Goal: Information Seeking & Learning: Check status

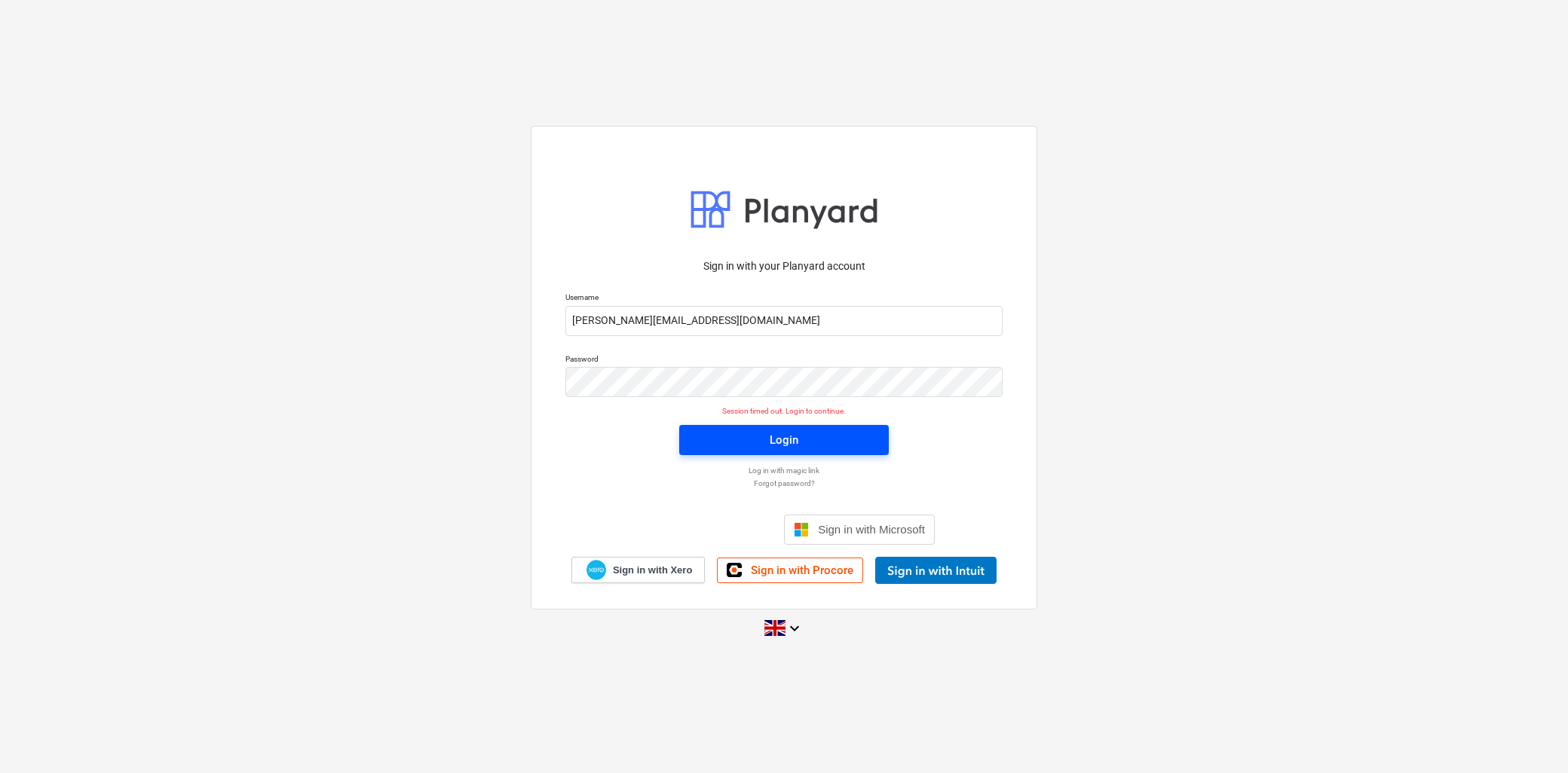
click at [787, 446] on div "Login" at bounding box center [784, 440] width 29 height 20
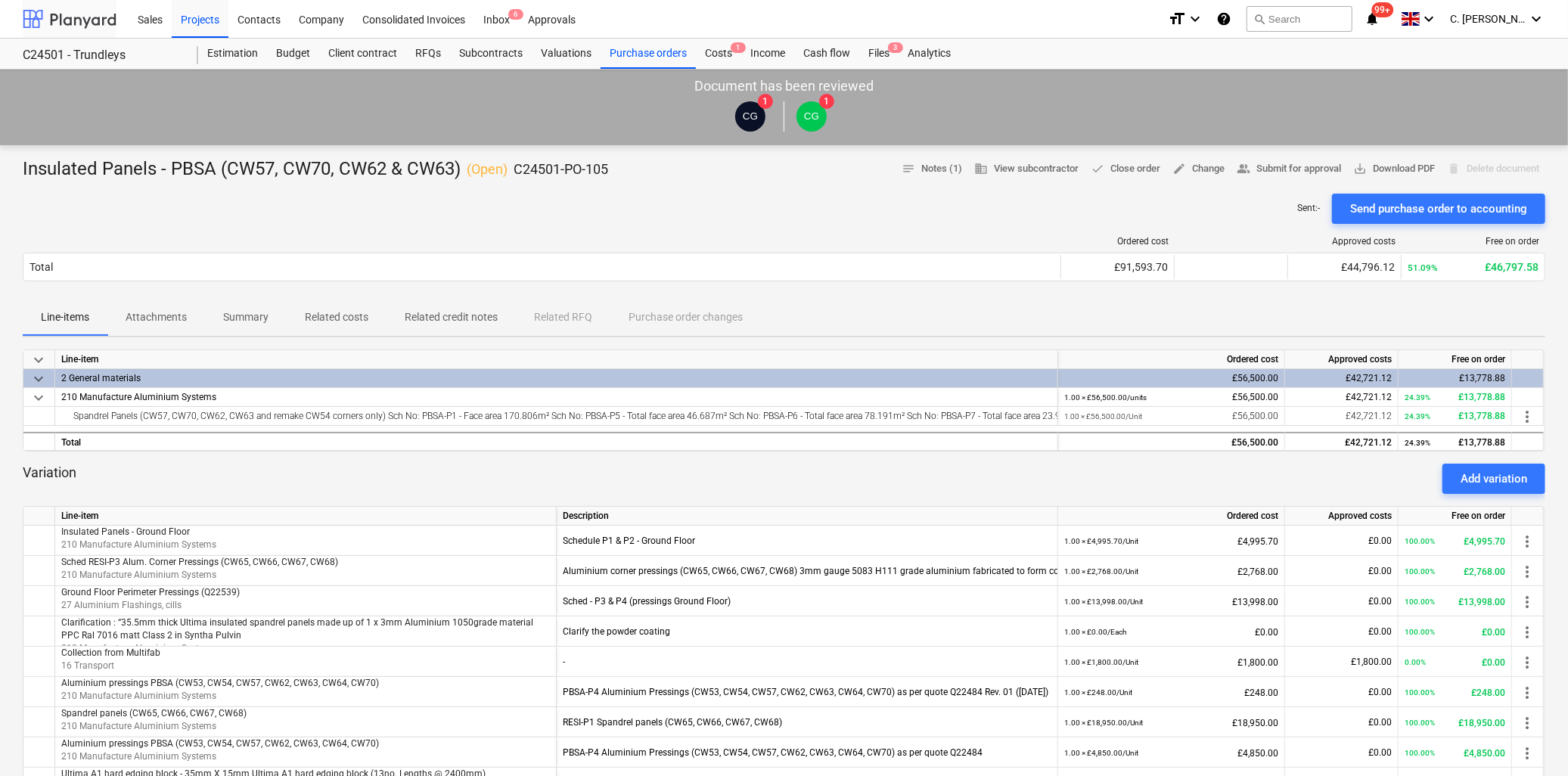
click at [64, 19] on div at bounding box center [69, 19] width 94 height 38
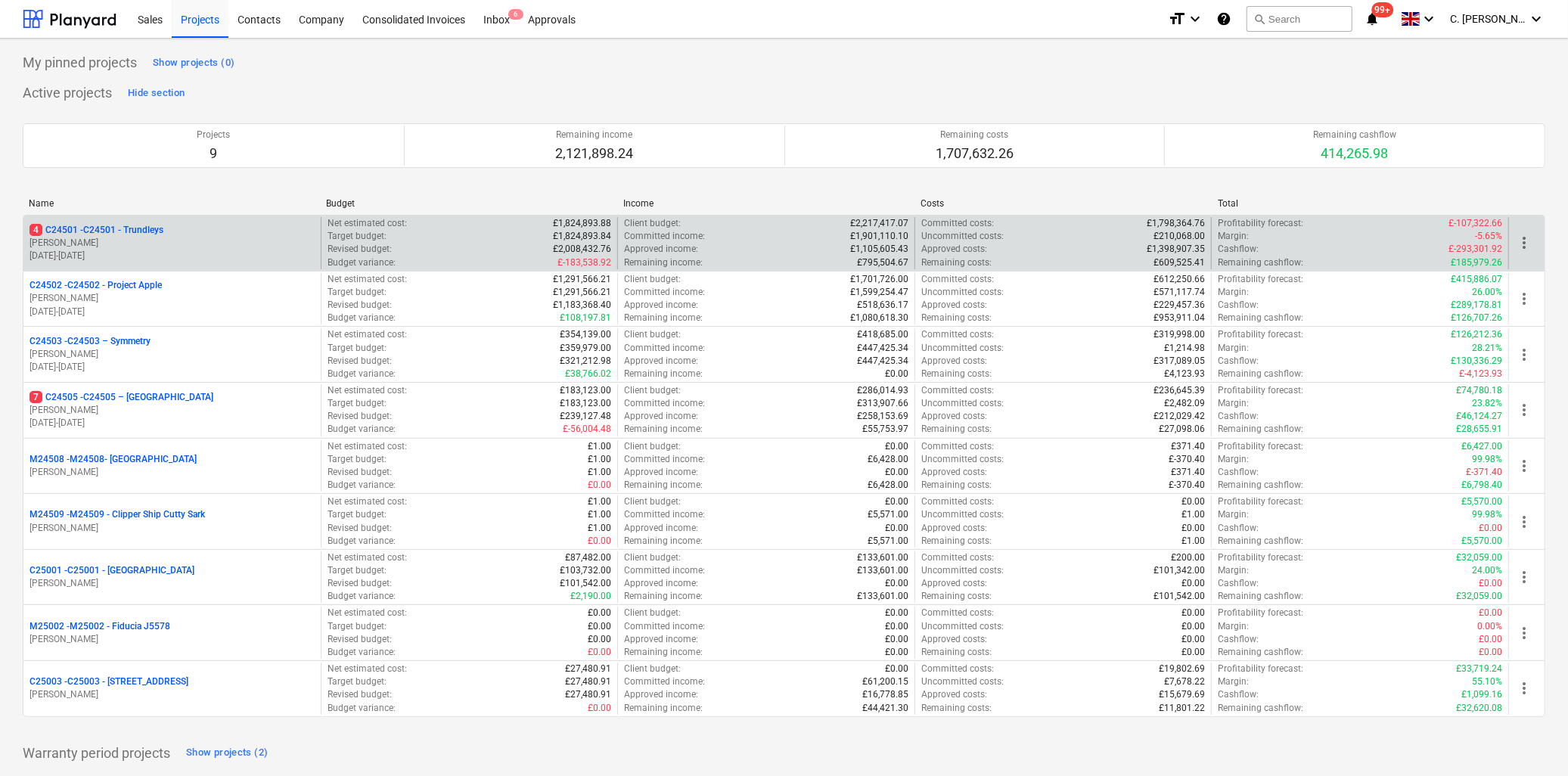
click at [151, 242] on p "[PERSON_NAME]" at bounding box center [172, 243] width 285 height 13
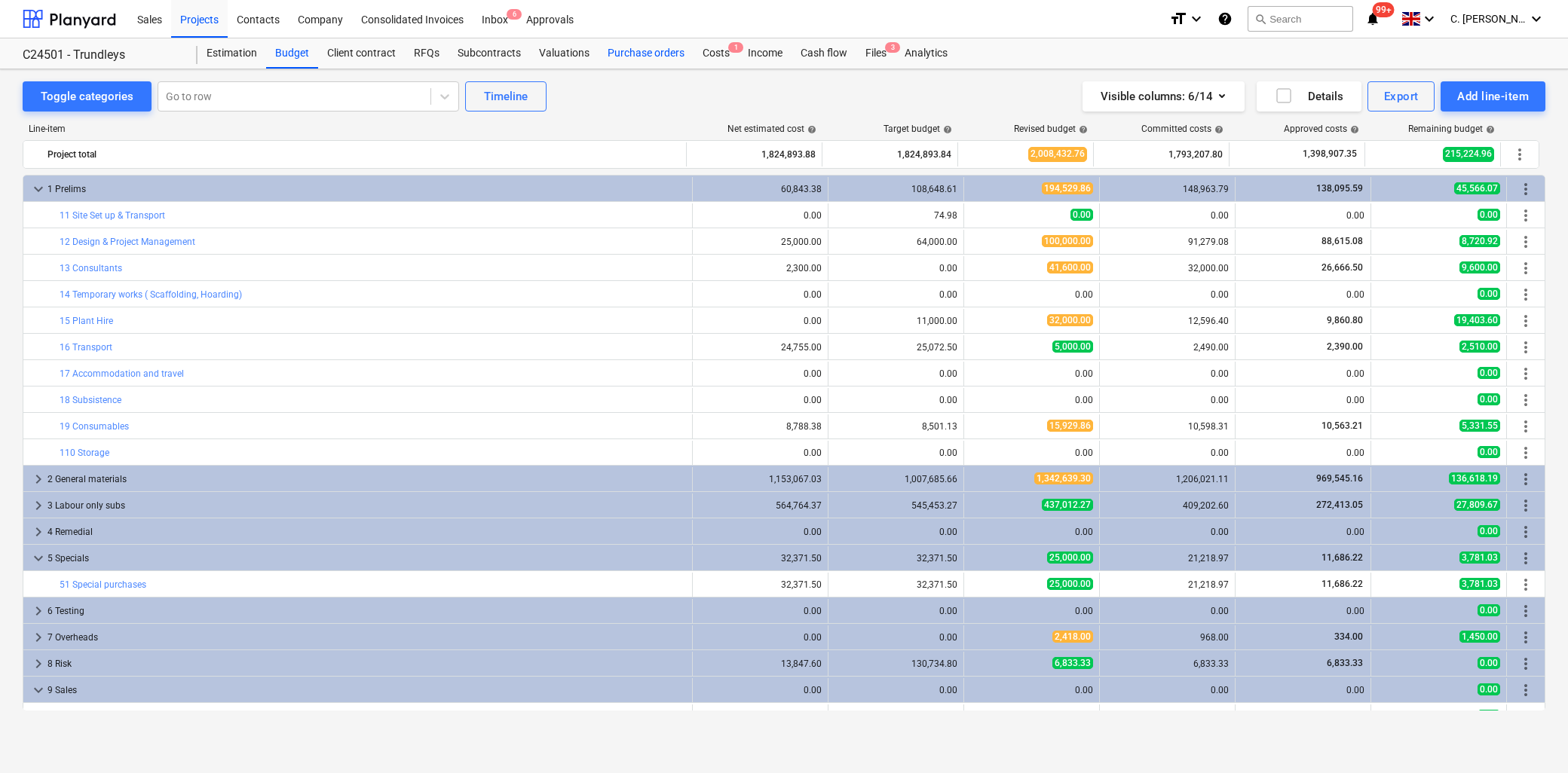
click at [621, 53] on div "Purchase orders" at bounding box center [646, 54] width 95 height 30
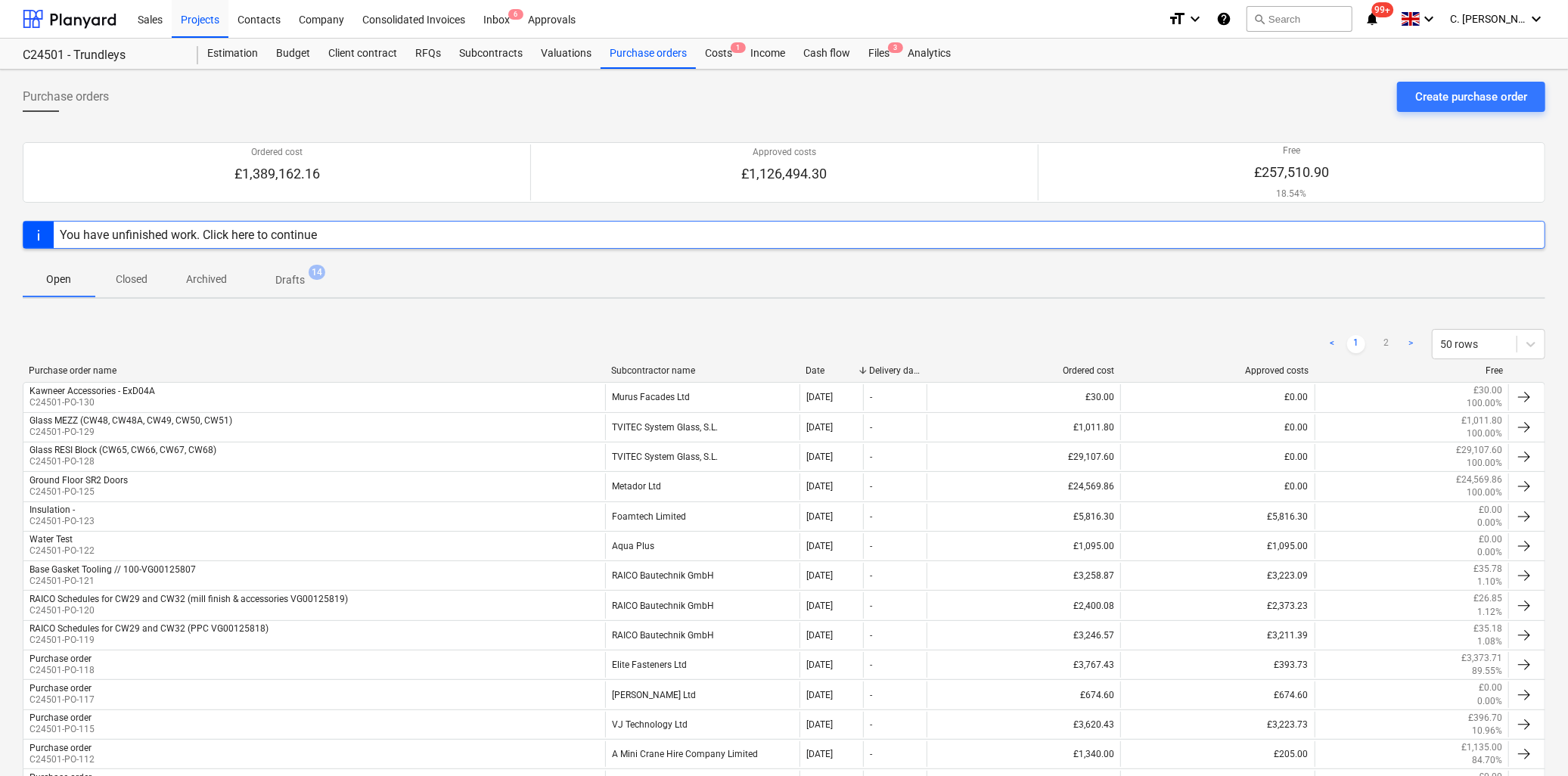
click at [646, 368] on div "Subcontractor name" at bounding box center [702, 371] width 183 height 11
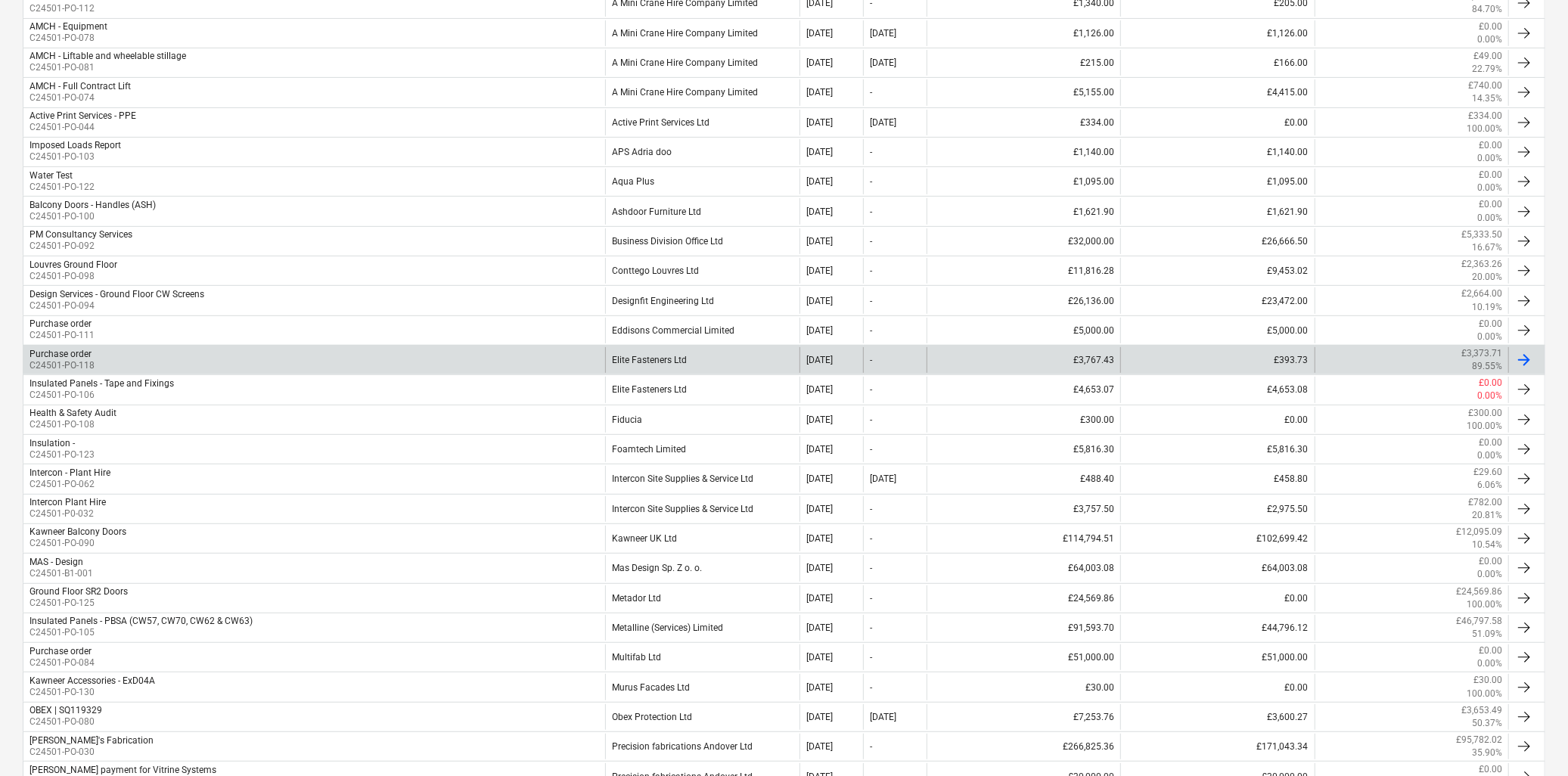
scroll to position [420, 0]
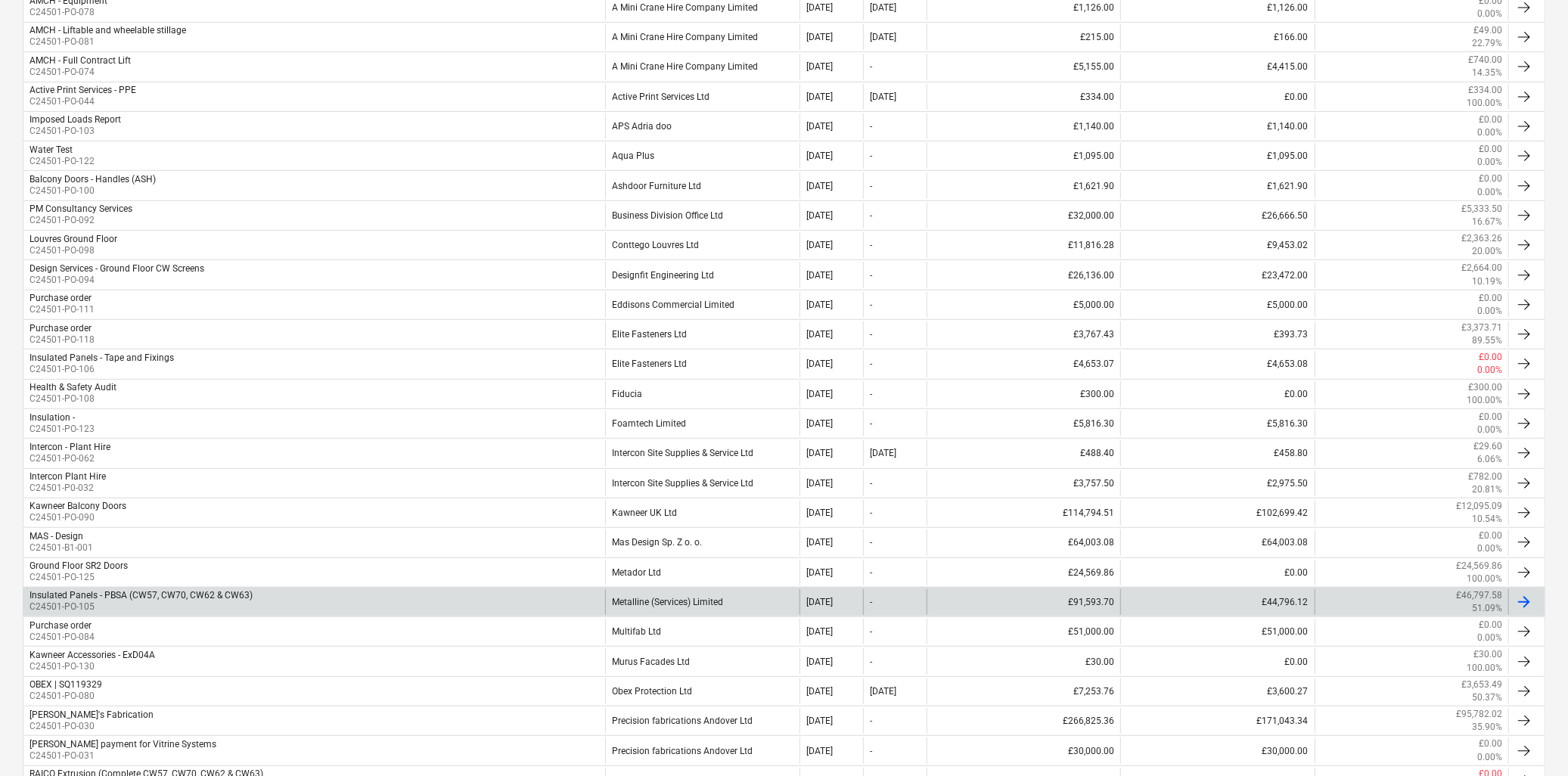
click at [698, 600] on div "Metalline (Services) Limited" at bounding box center [701, 602] width 194 height 26
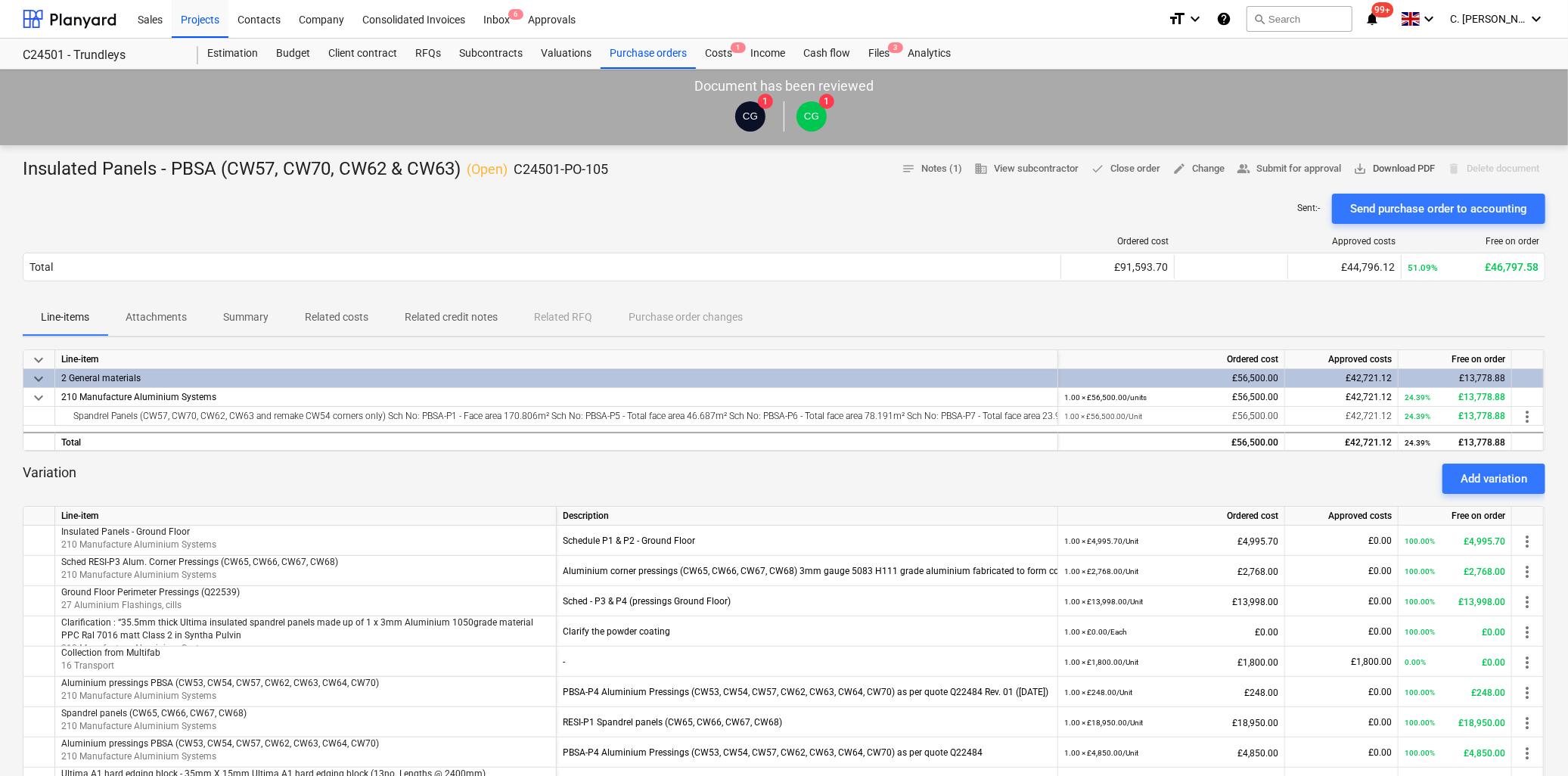
click at [1376, 170] on span "save_alt Download PDF" at bounding box center [1393, 168] width 82 height 17
click at [69, 16] on div at bounding box center [69, 19] width 94 height 38
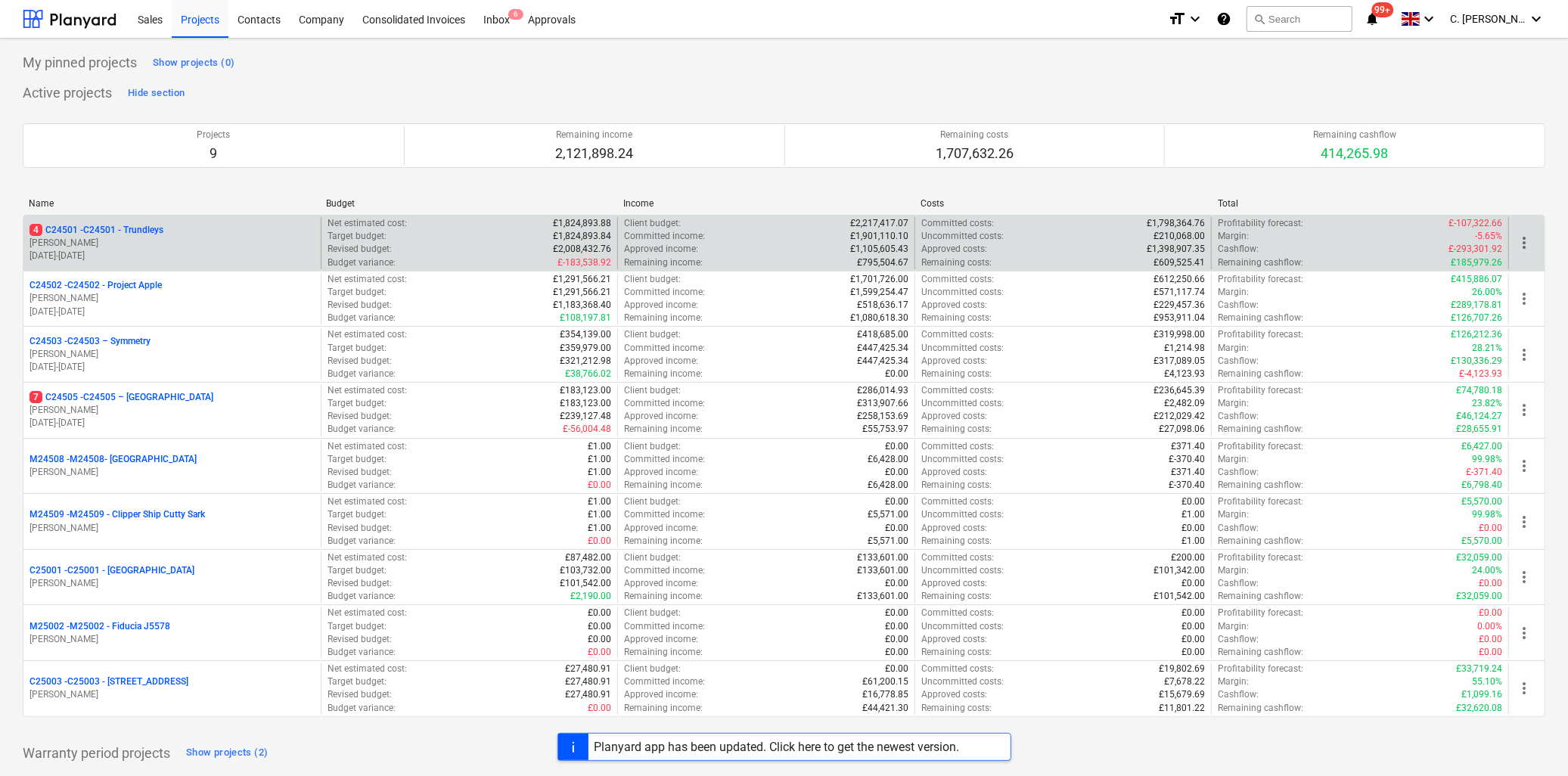
click at [161, 239] on p "[PERSON_NAME]" at bounding box center [172, 243] width 285 height 13
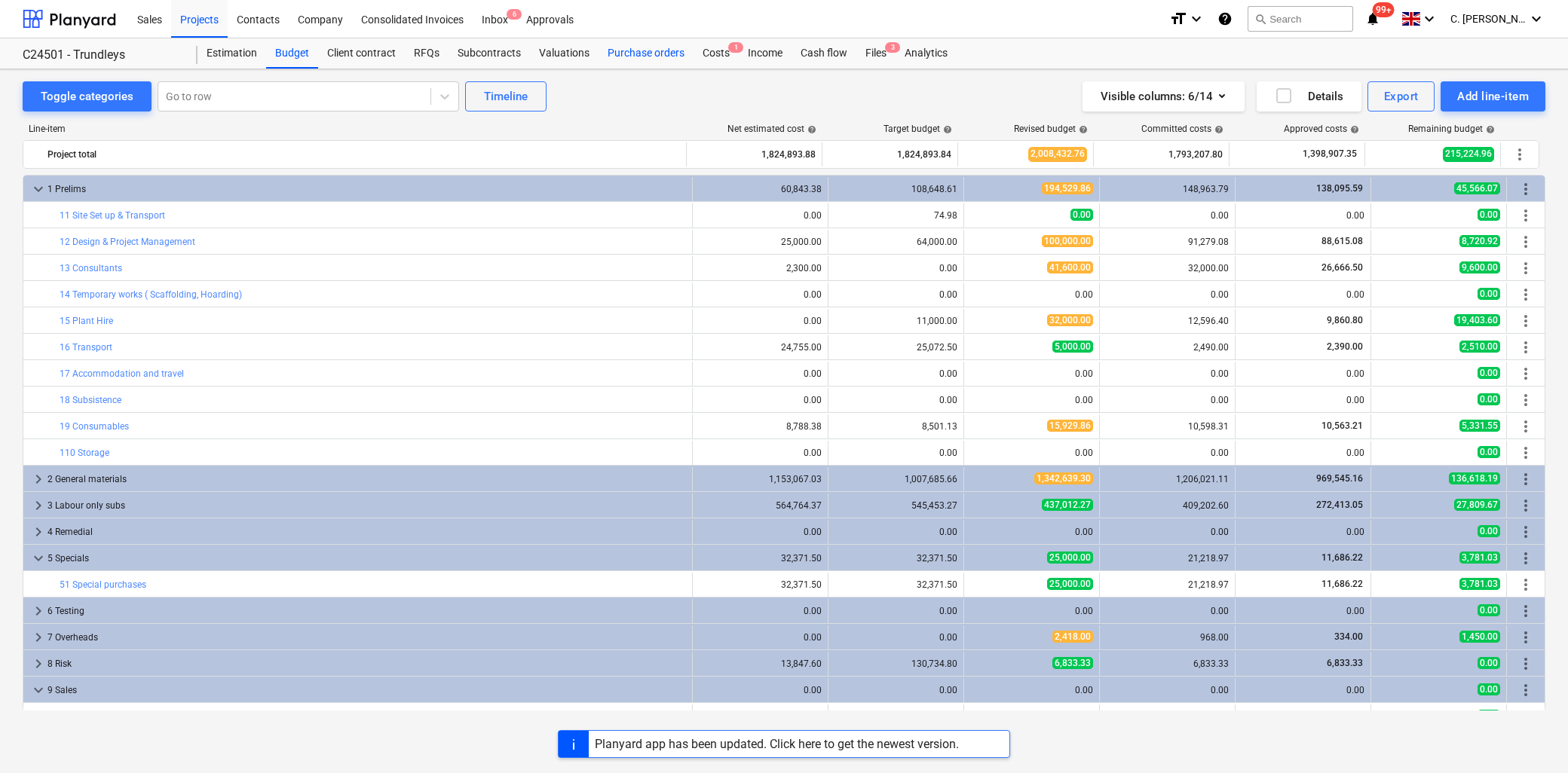
click at [621, 48] on div "Purchase orders" at bounding box center [646, 54] width 95 height 30
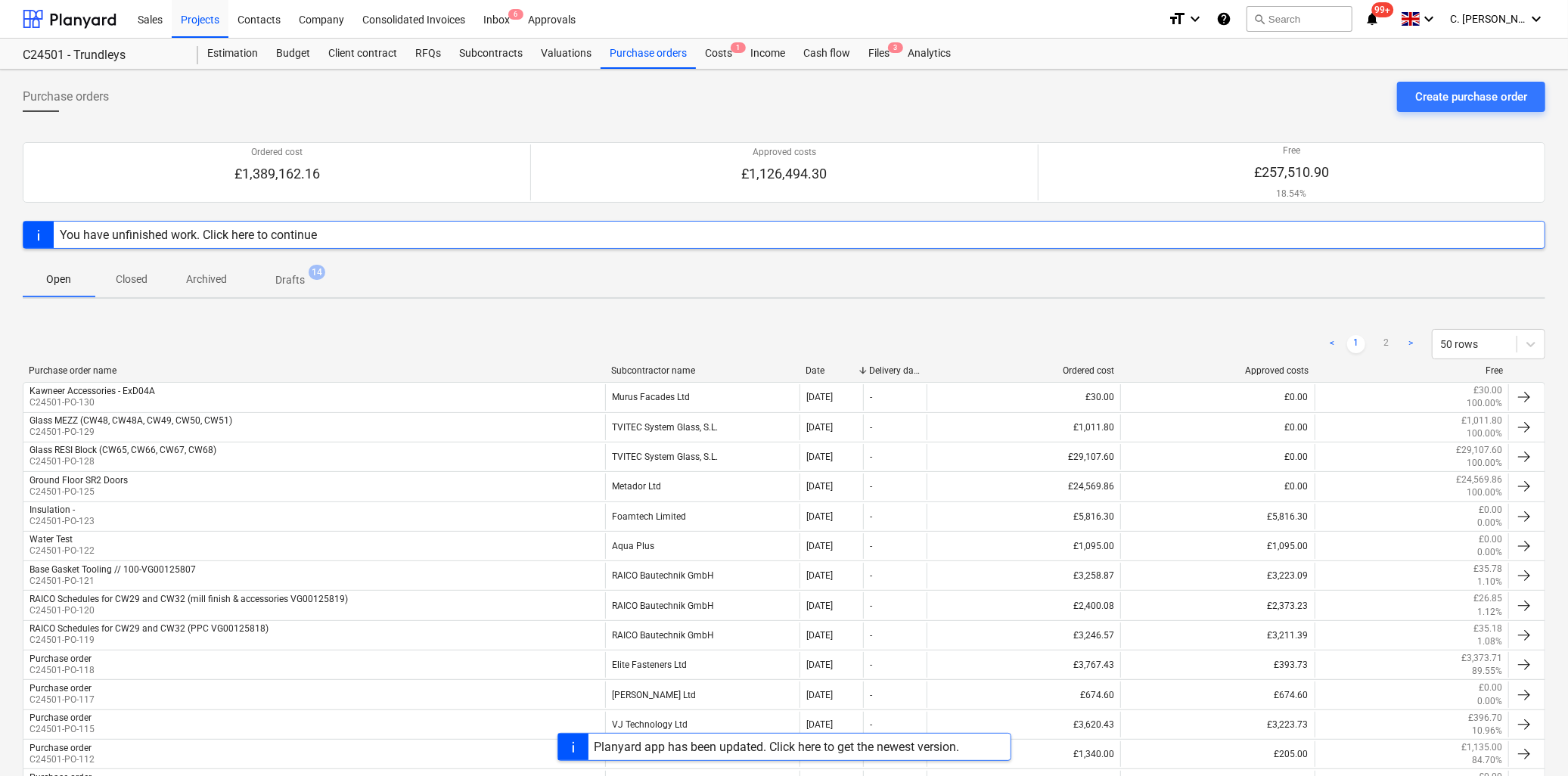
click at [626, 368] on div "Subcontractor name" at bounding box center [702, 371] width 183 height 11
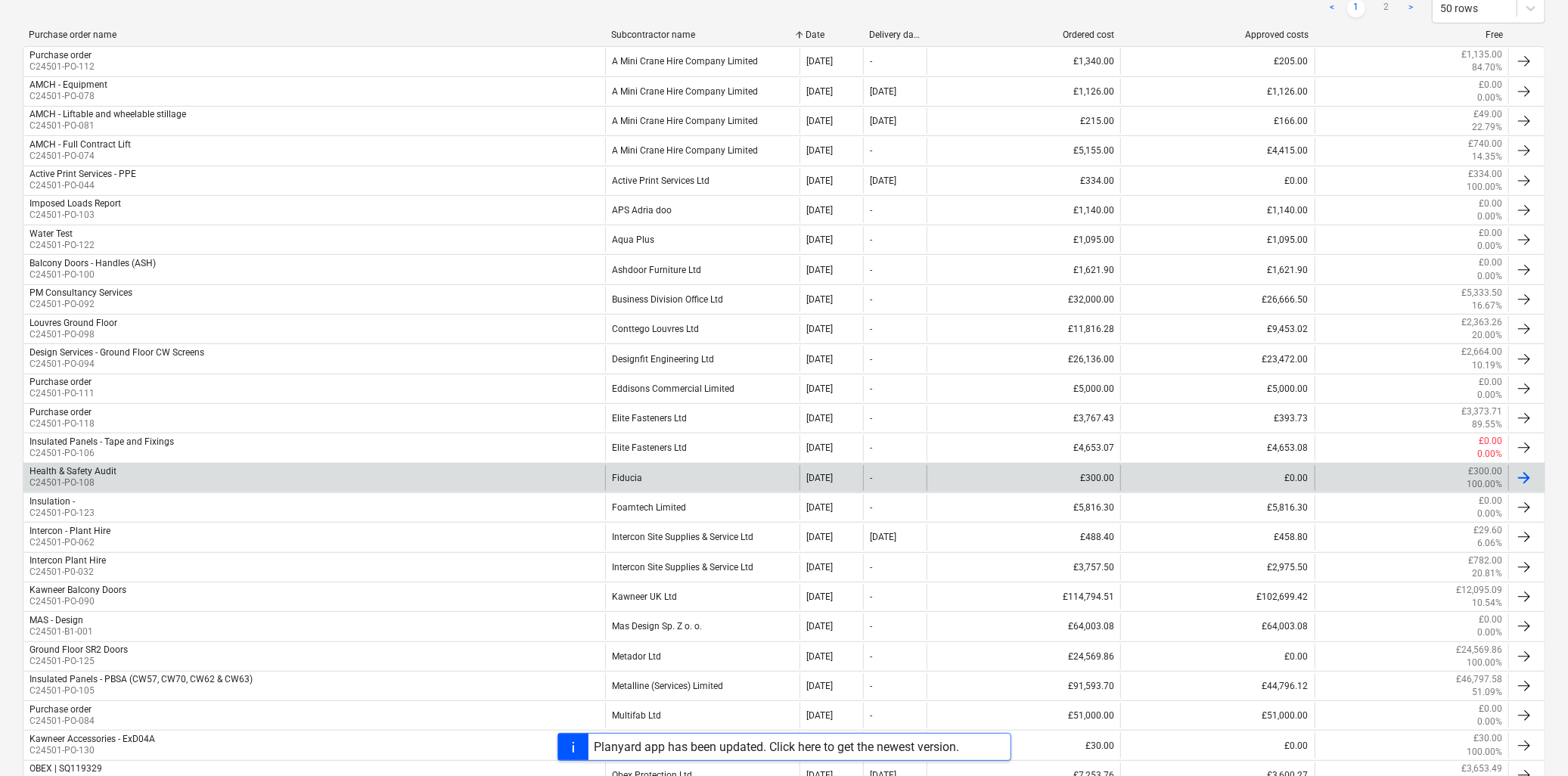
scroll to position [420, 0]
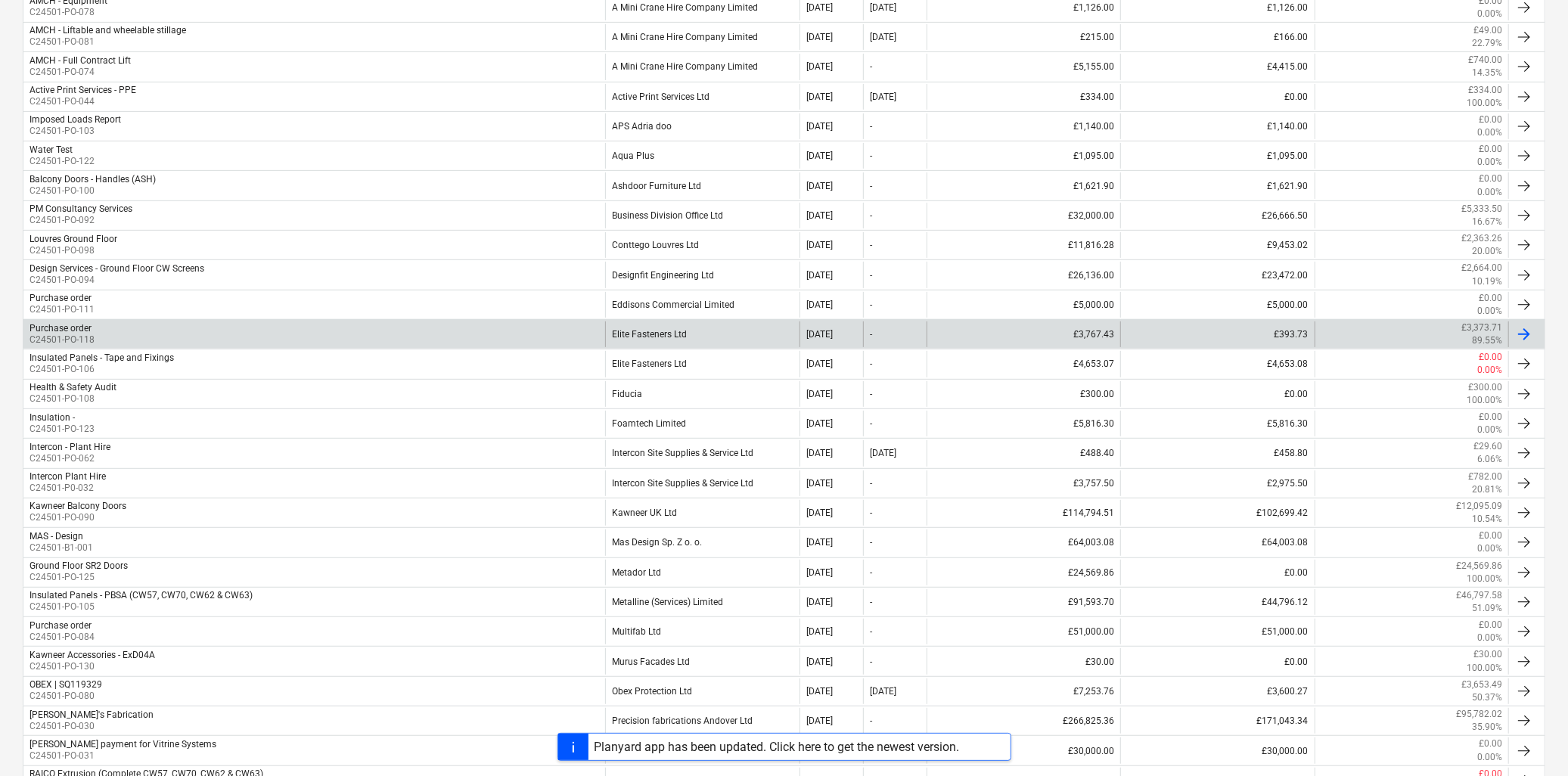
click at [437, 340] on div "Purchase order C24501-PO-118" at bounding box center [314, 334] width 581 height 26
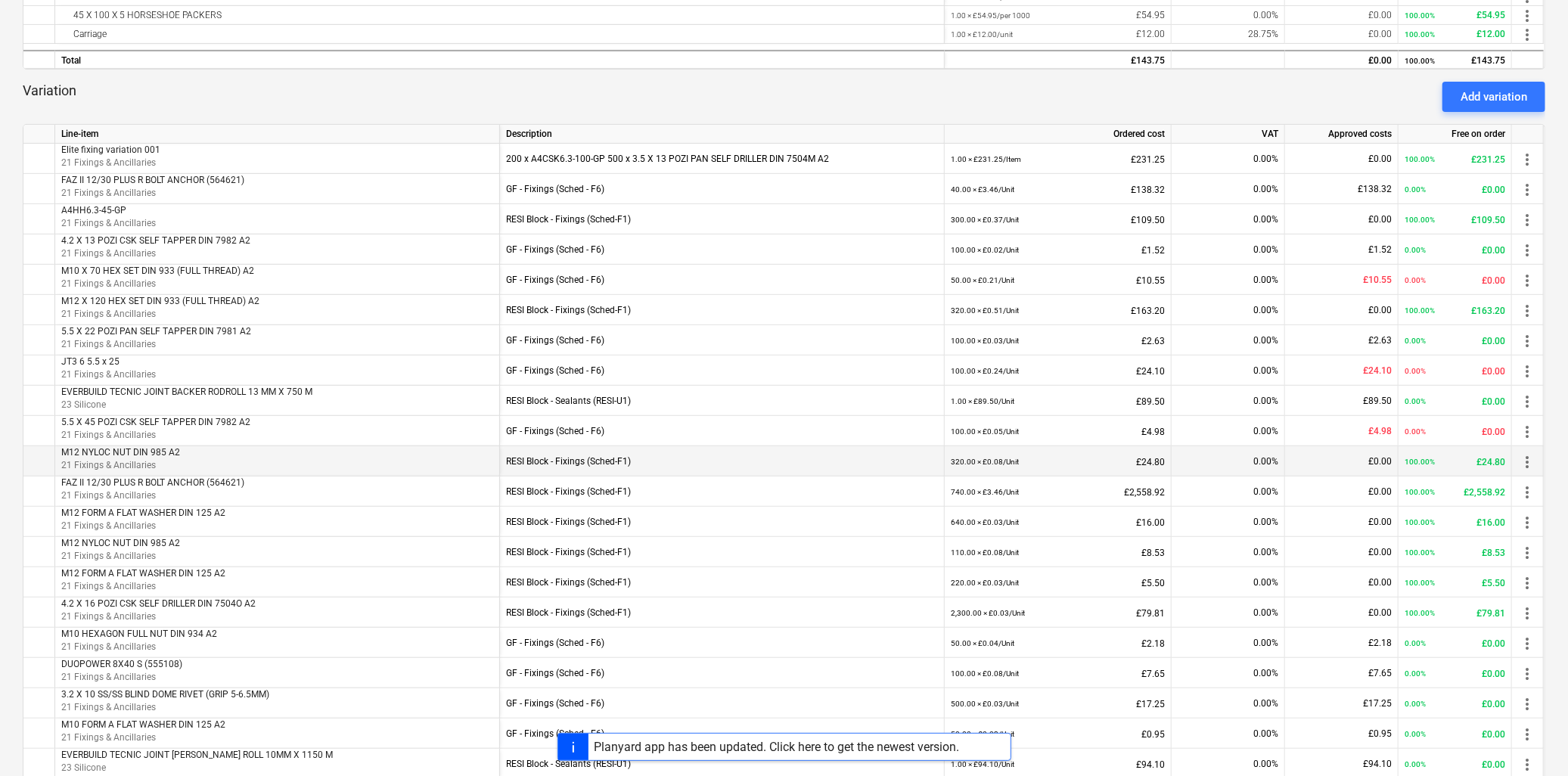
scroll to position [504, 0]
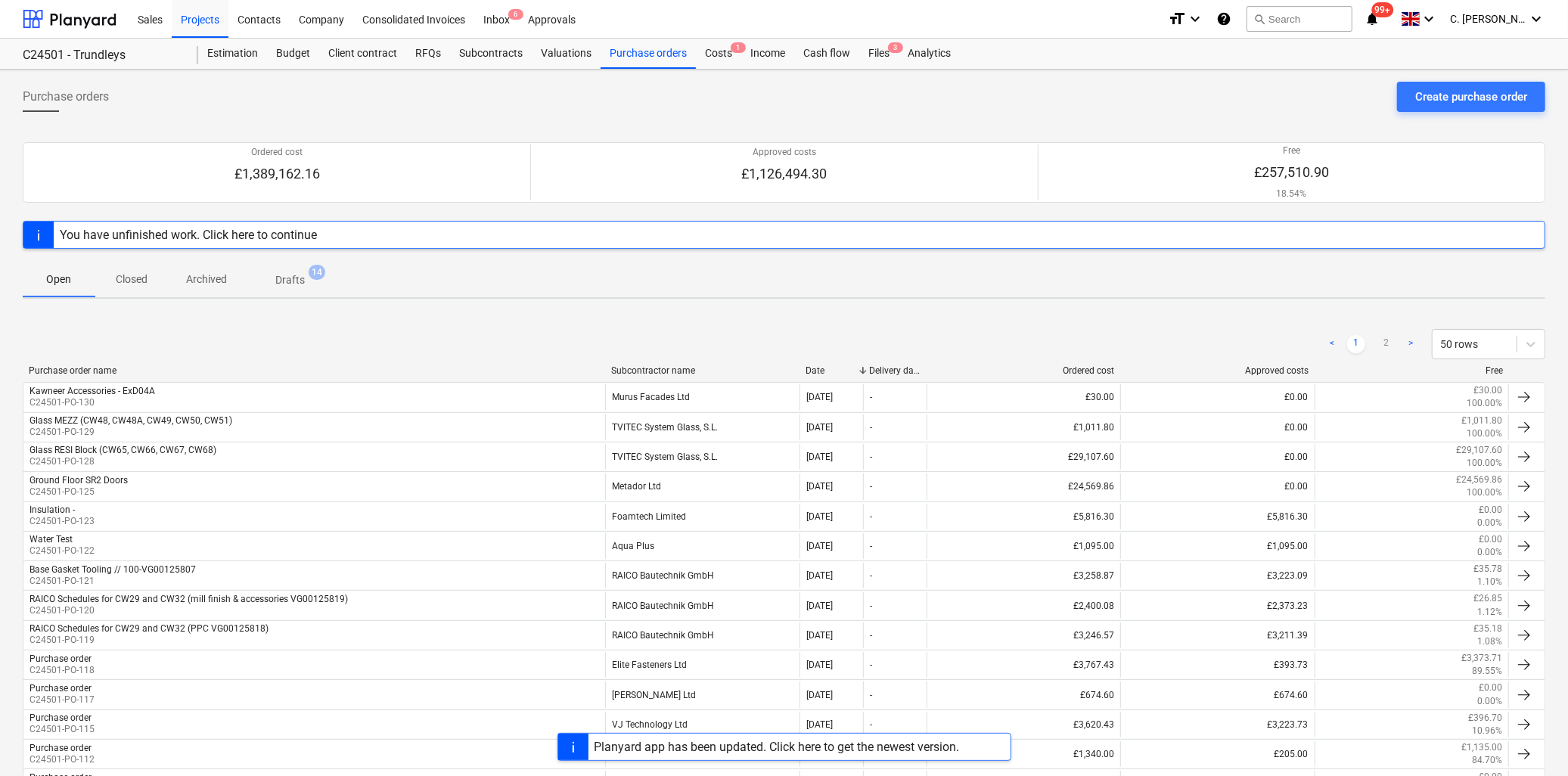
click at [641, 374] on div "Subcontractor name" at bounding box center [702, 371] width 183 height 11
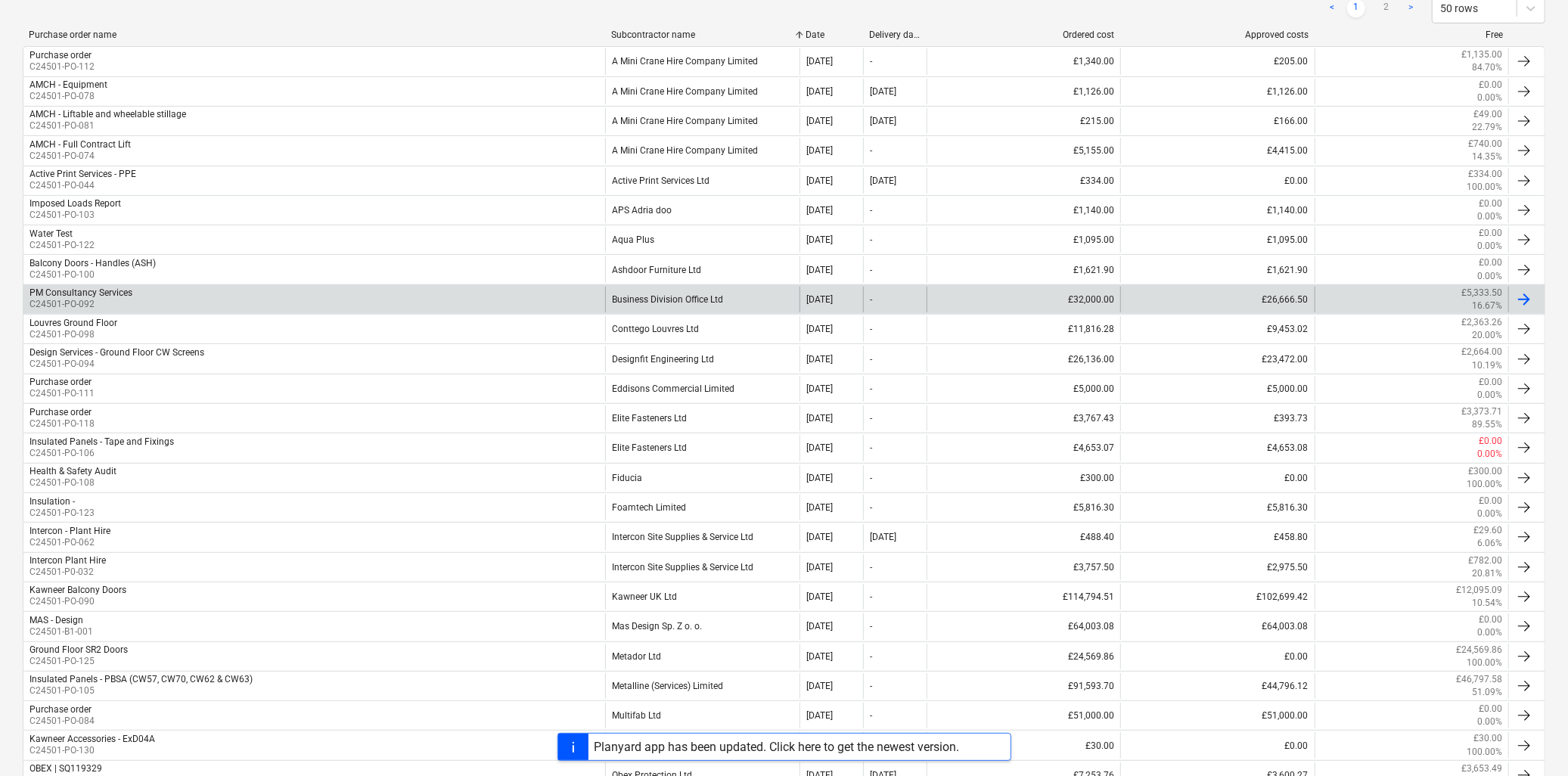
scroll to position [1182, 0]
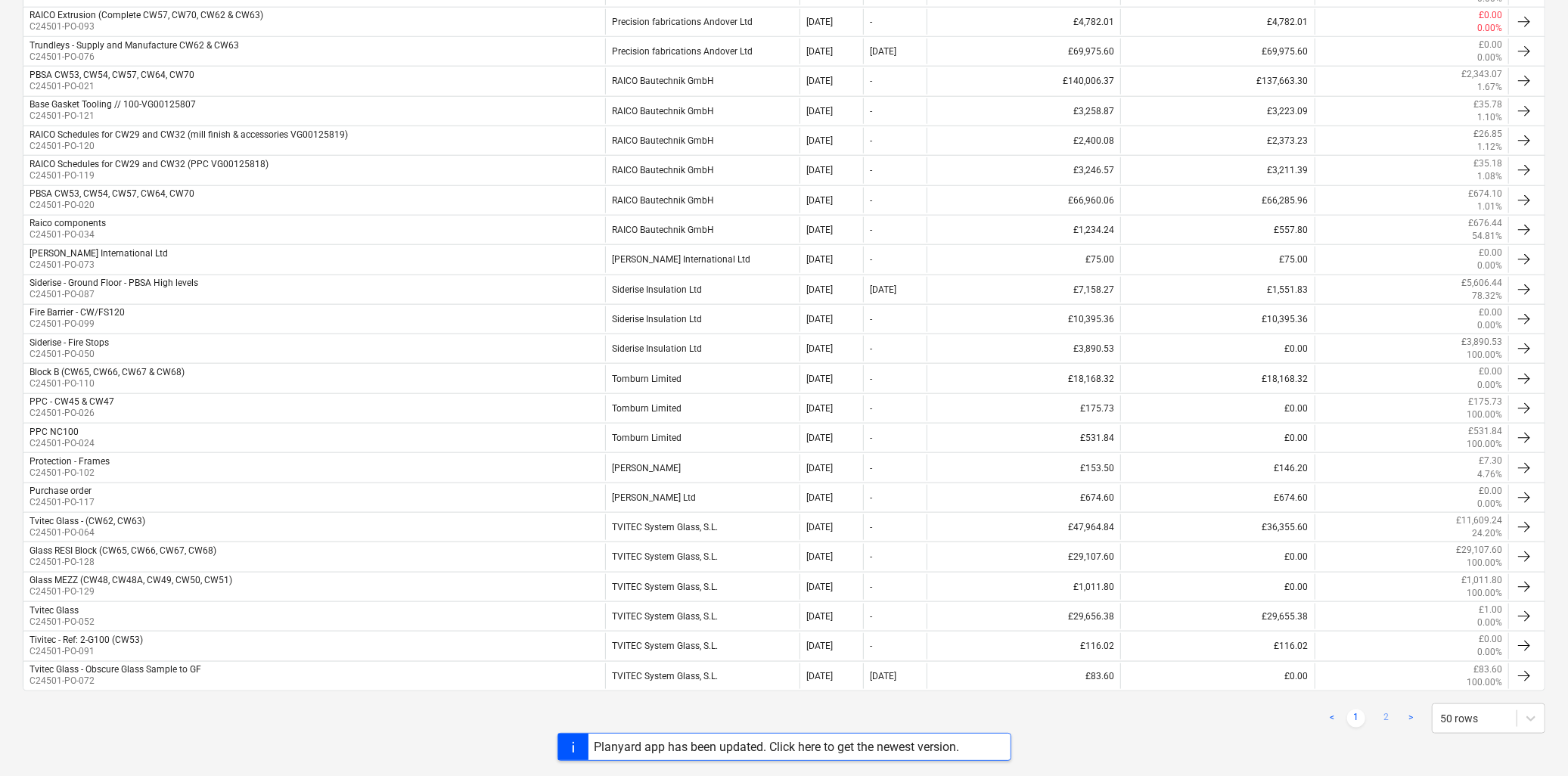
click at [1383, 722] on link "2" at bounding box center [1386, 718] width 18 height 18
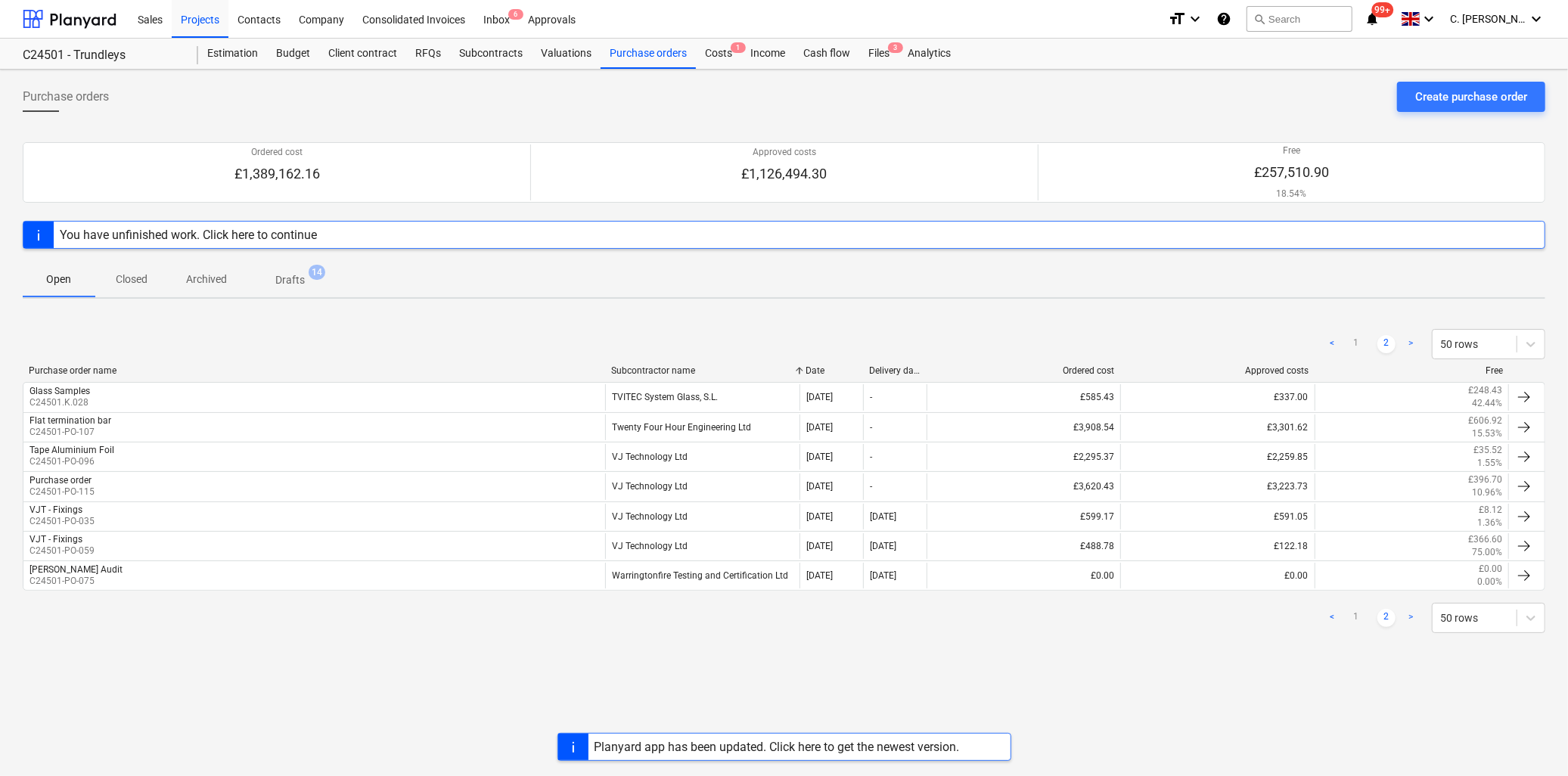
scroll to position [0, 0]
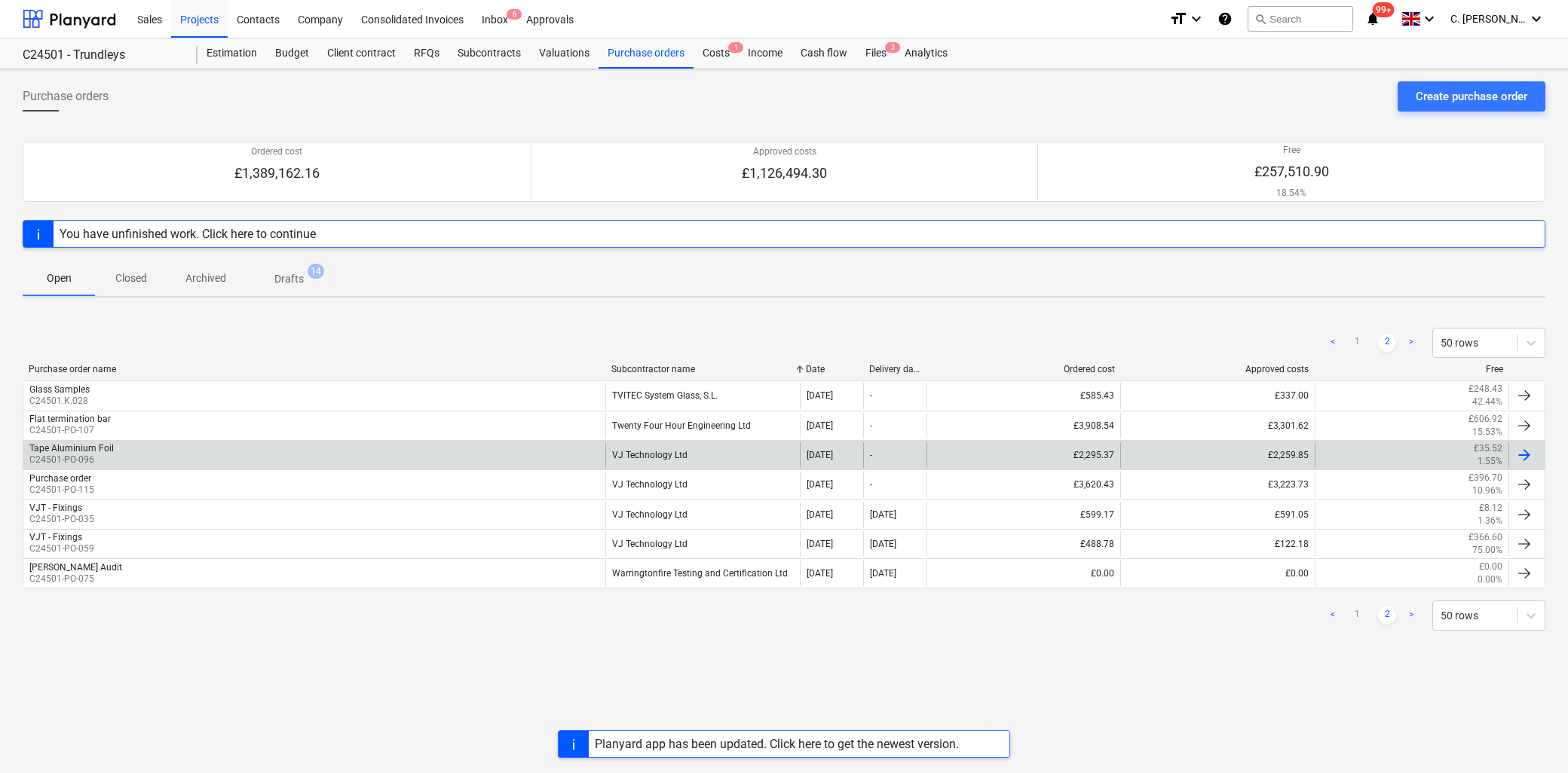
click at [318, 458] on div "Tape Aluminium Foil C24501-PO-096" at bounding box center [314, 455] width 582 height 26
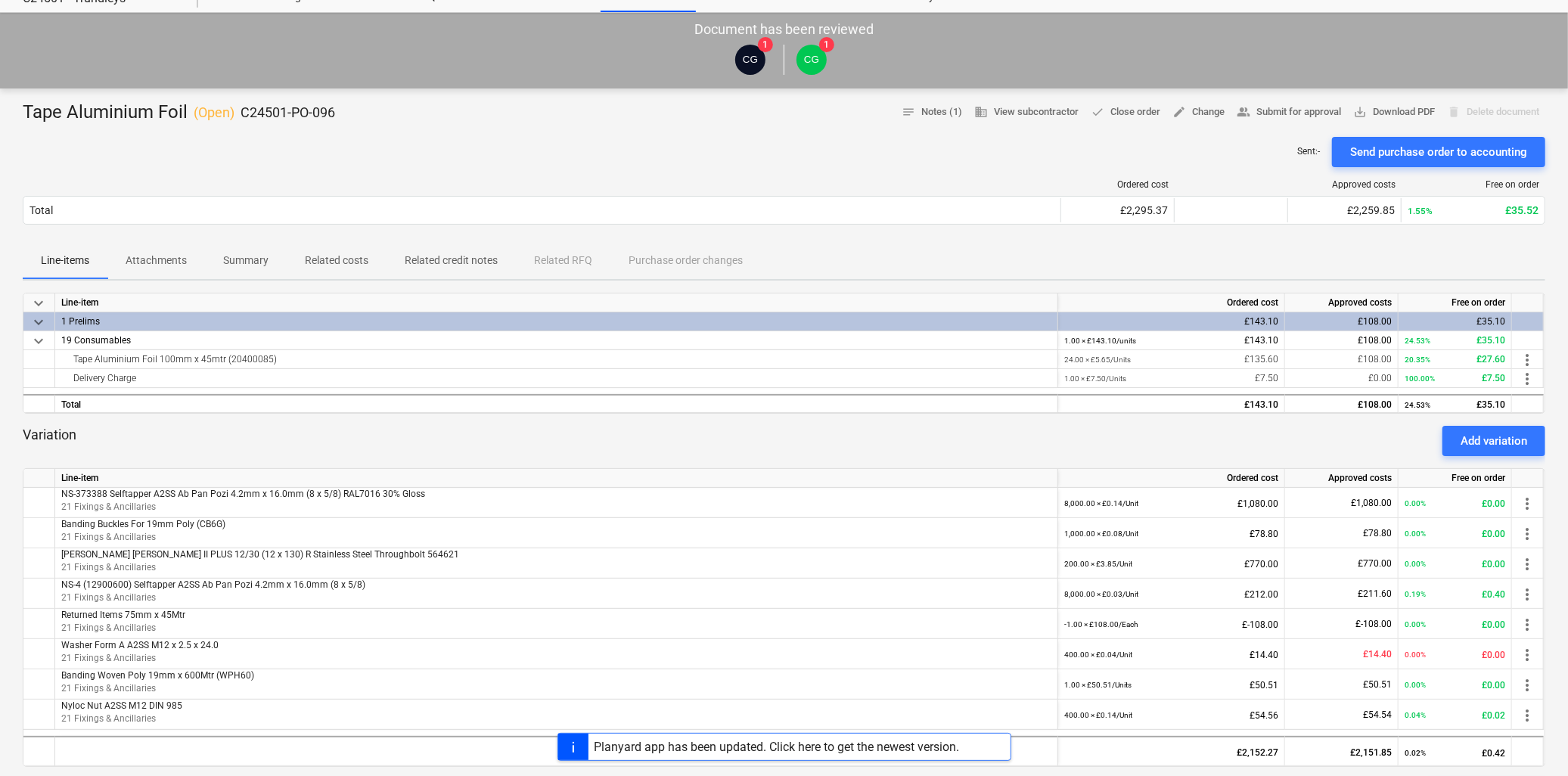
scroll to position [252, 0]
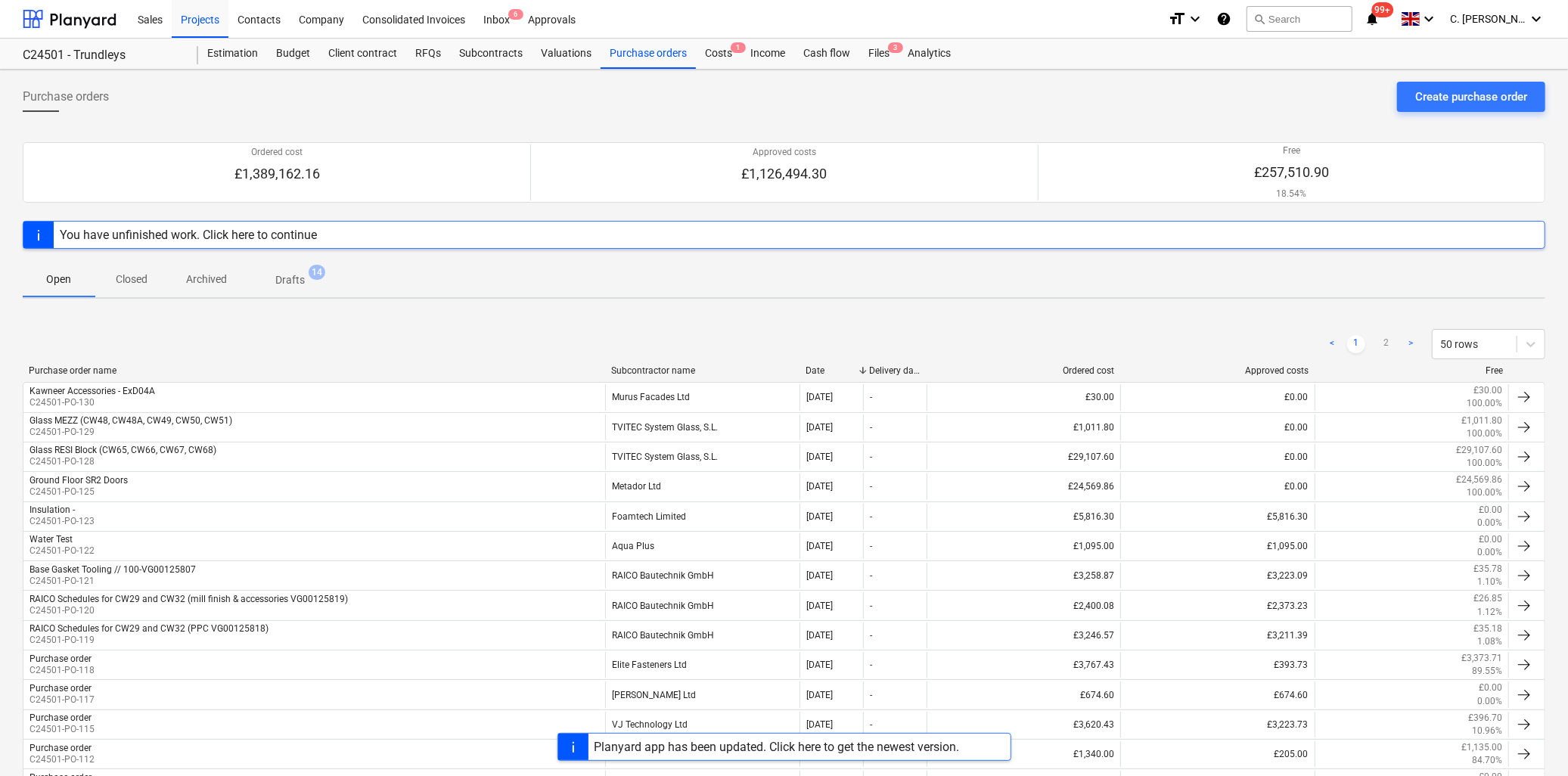
click at [663, 368] on div "Subcontractor name" at bounding box center [702, 371] width 183 height 11
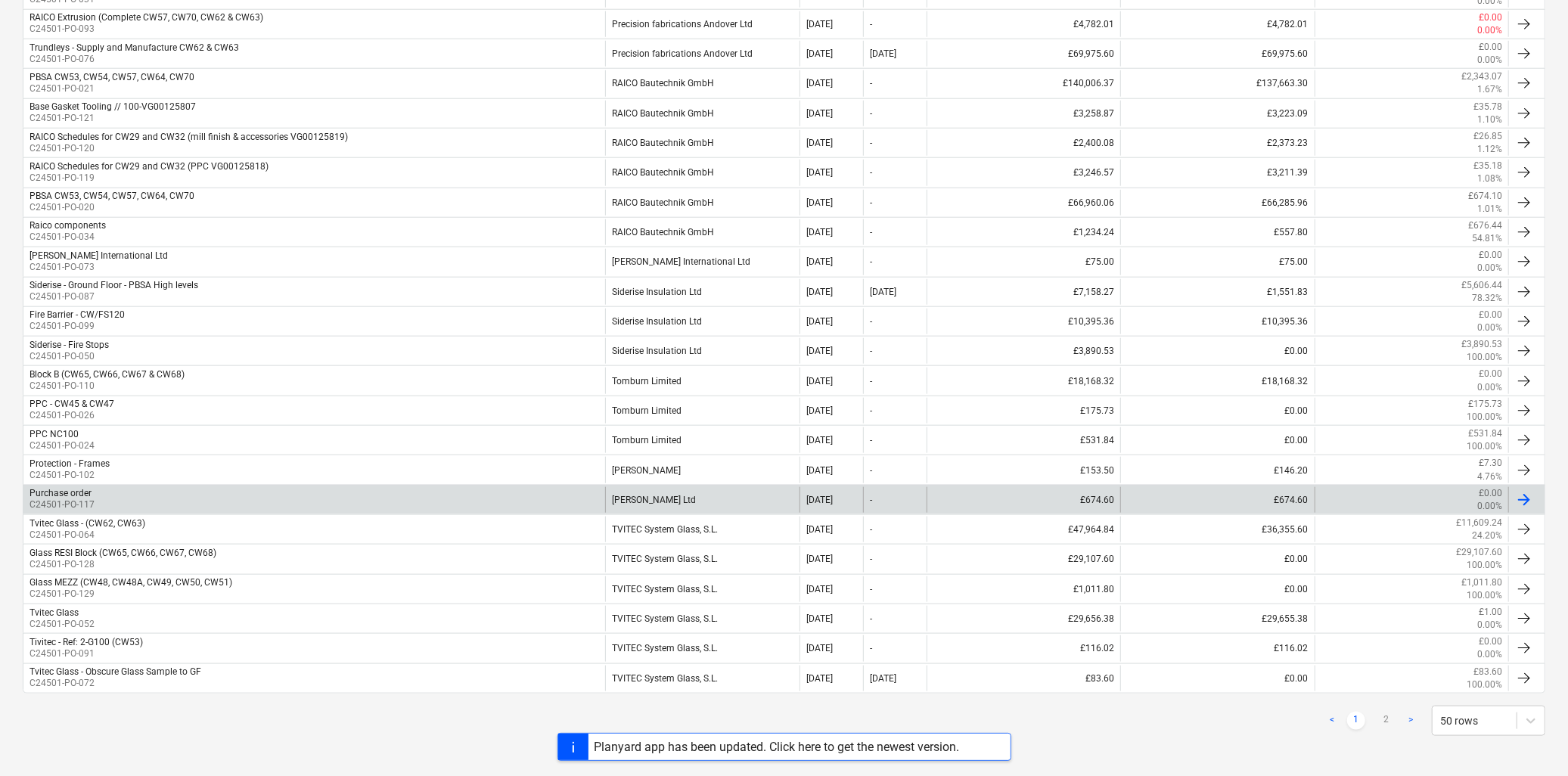
scroll to position [1182, 0]
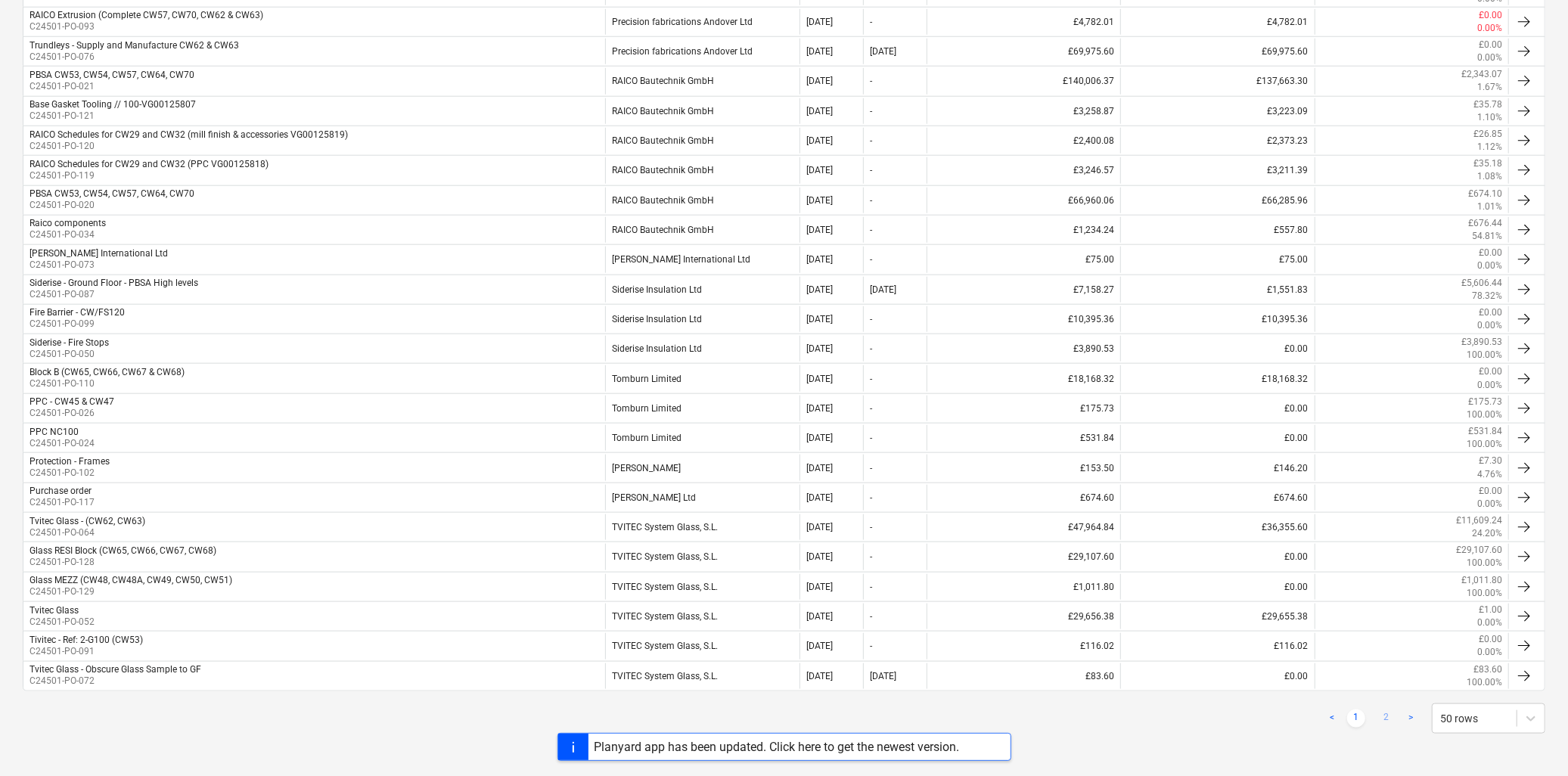
click at [1393, 716] on link "2" at bounding box center [1386, 718] width 18 height 18
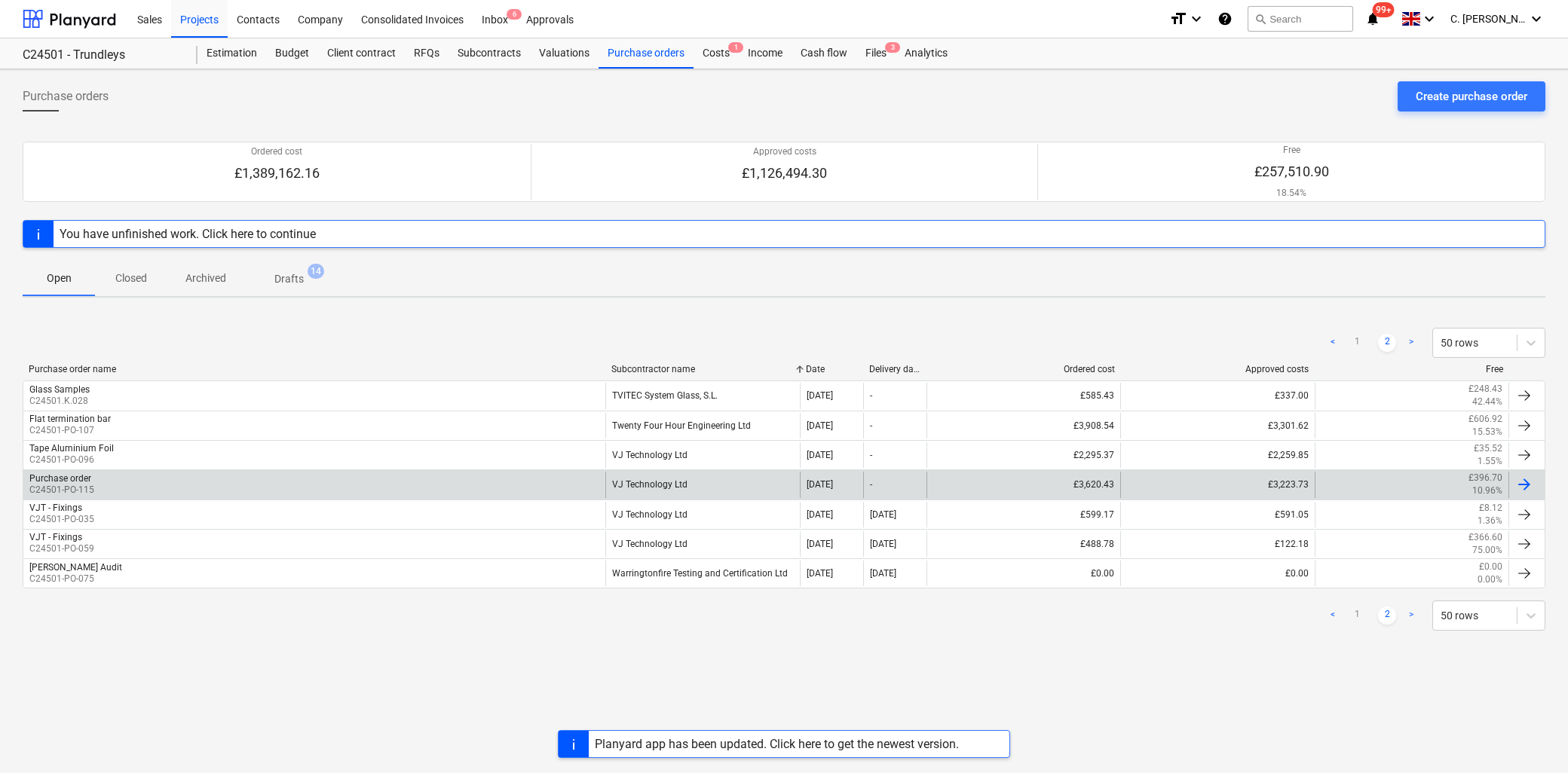
click at [547, 486] on div "Purchase order C24501-PO-115" at bounding box center [314, 484] width 582 height 26
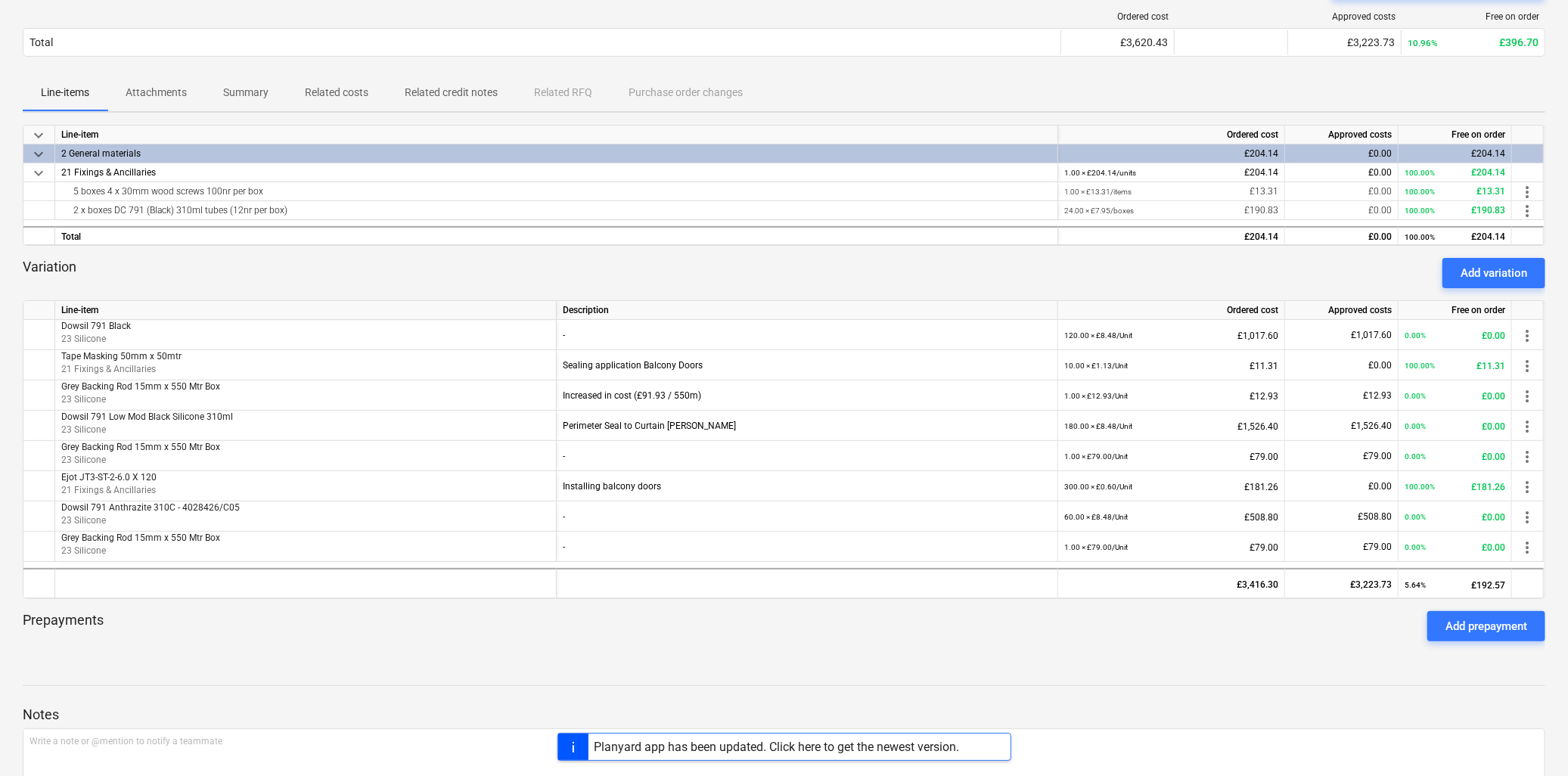
scroll to position [252, 0]
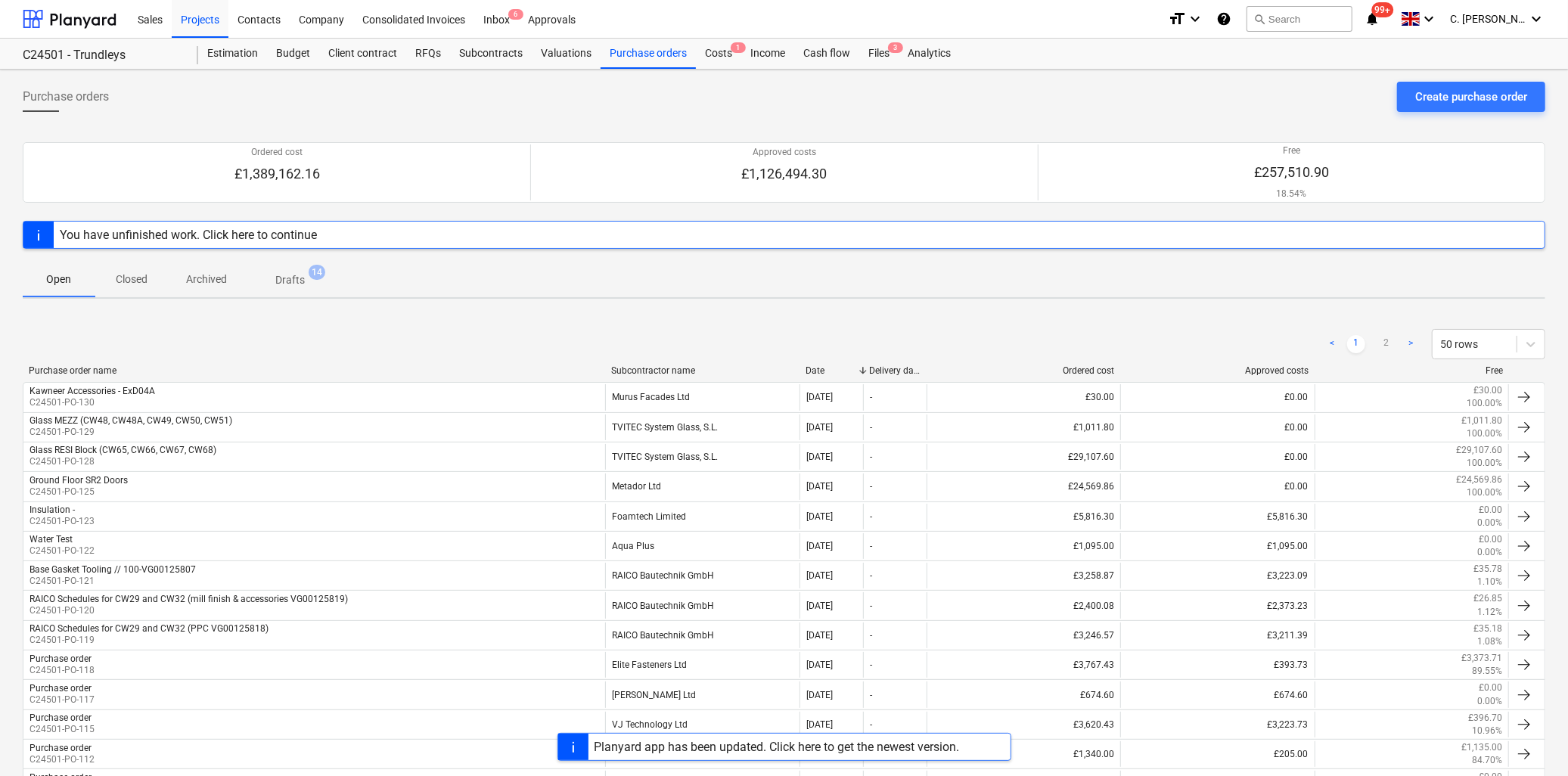
click at [653, 372] on div "Subcontractor name" at bounding box center [702, 371] width 183 height 11
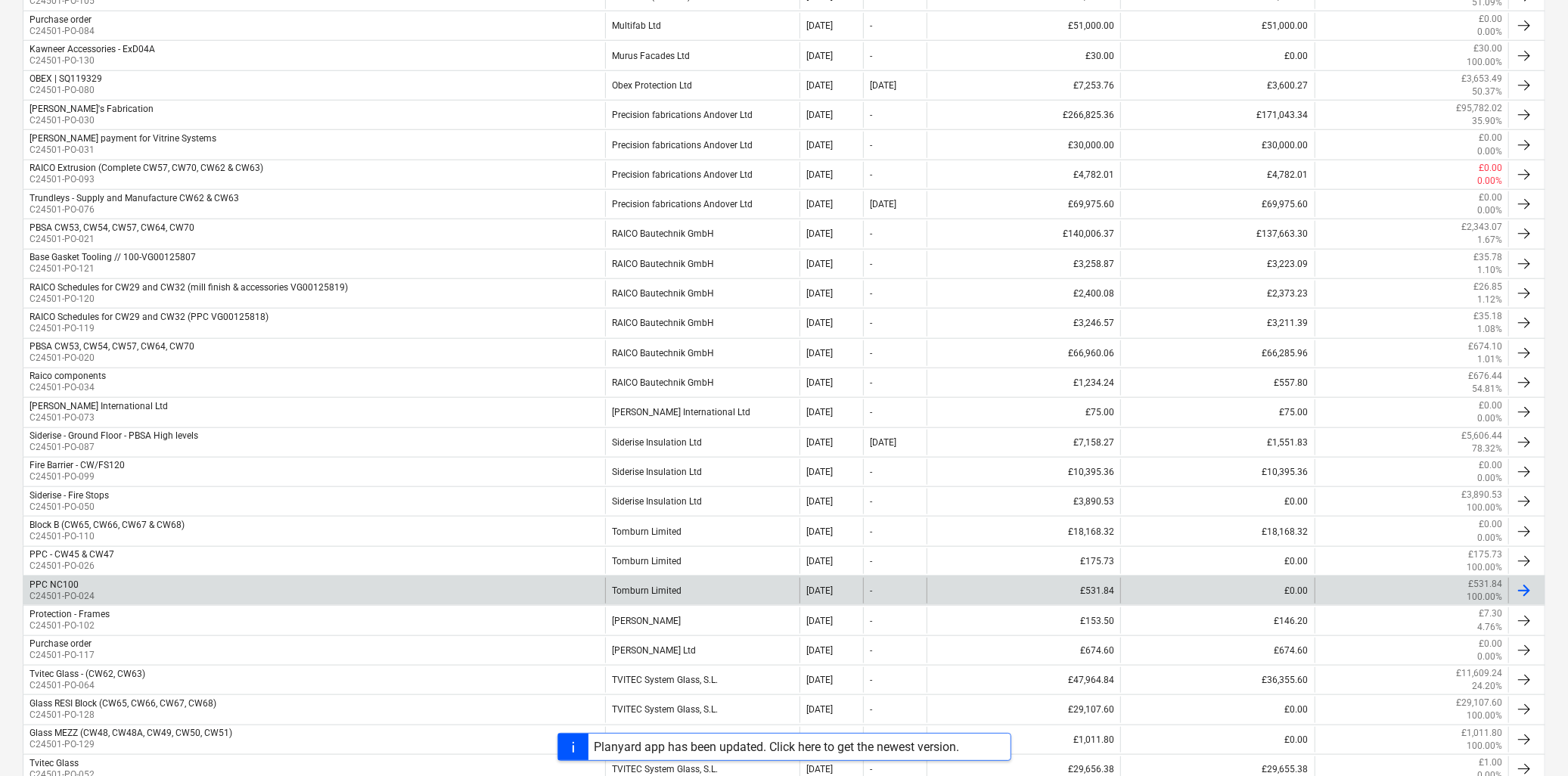
scroll to position [1182, 0]
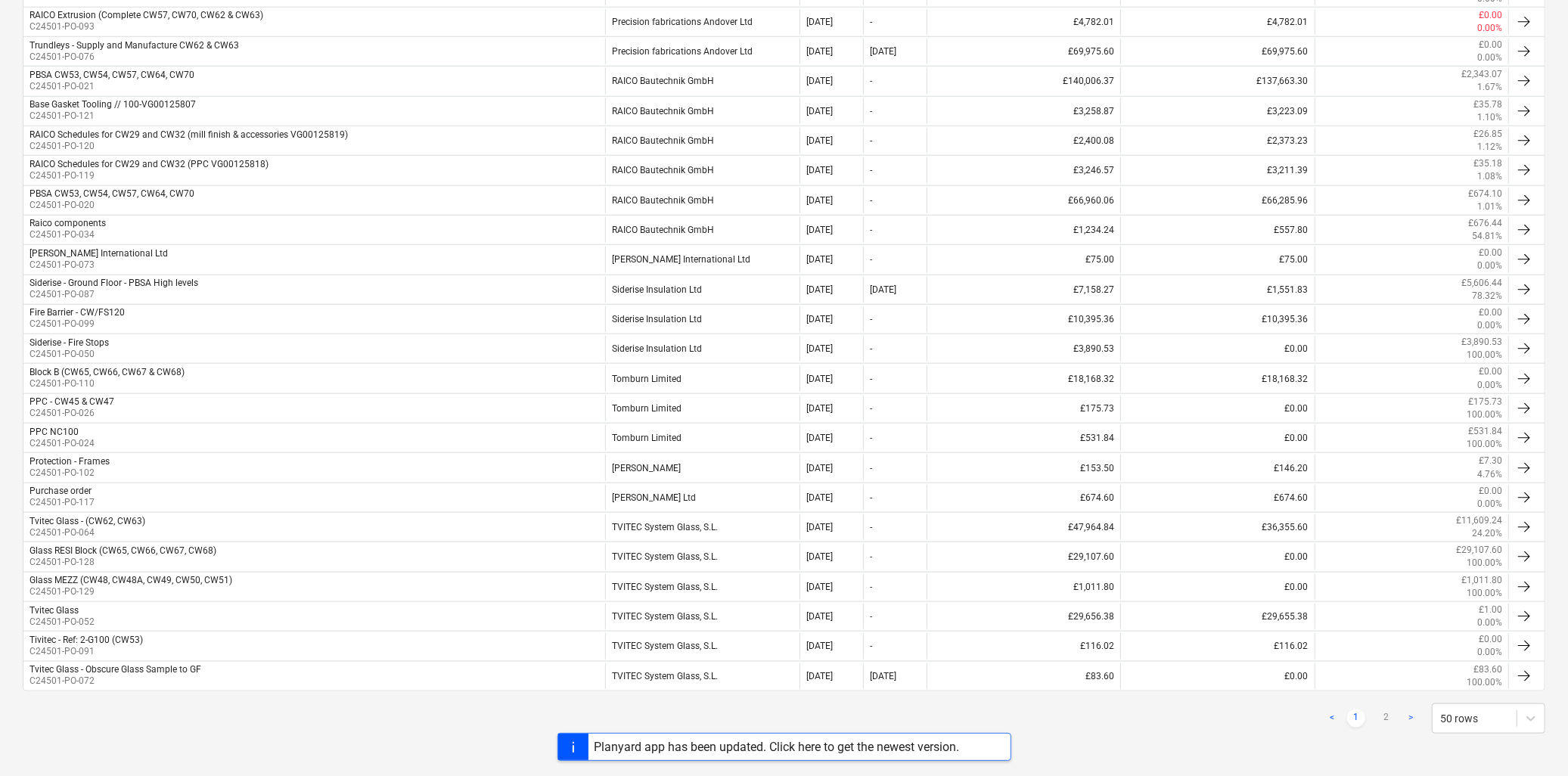
click at [1392, 720] on link "2" at bounding box center [1386, 718] width 18 height 18
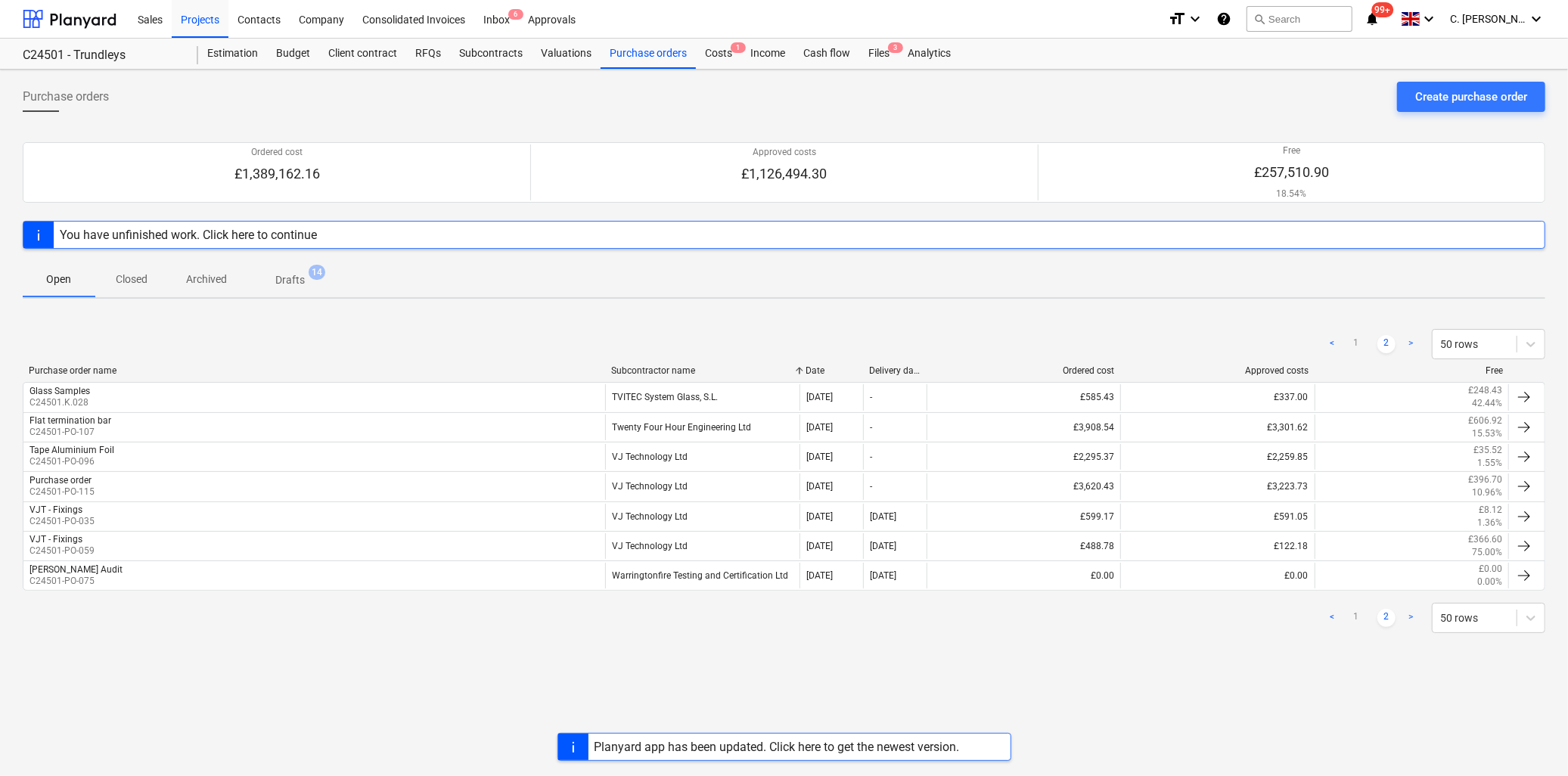
scroll to position [0, 0]
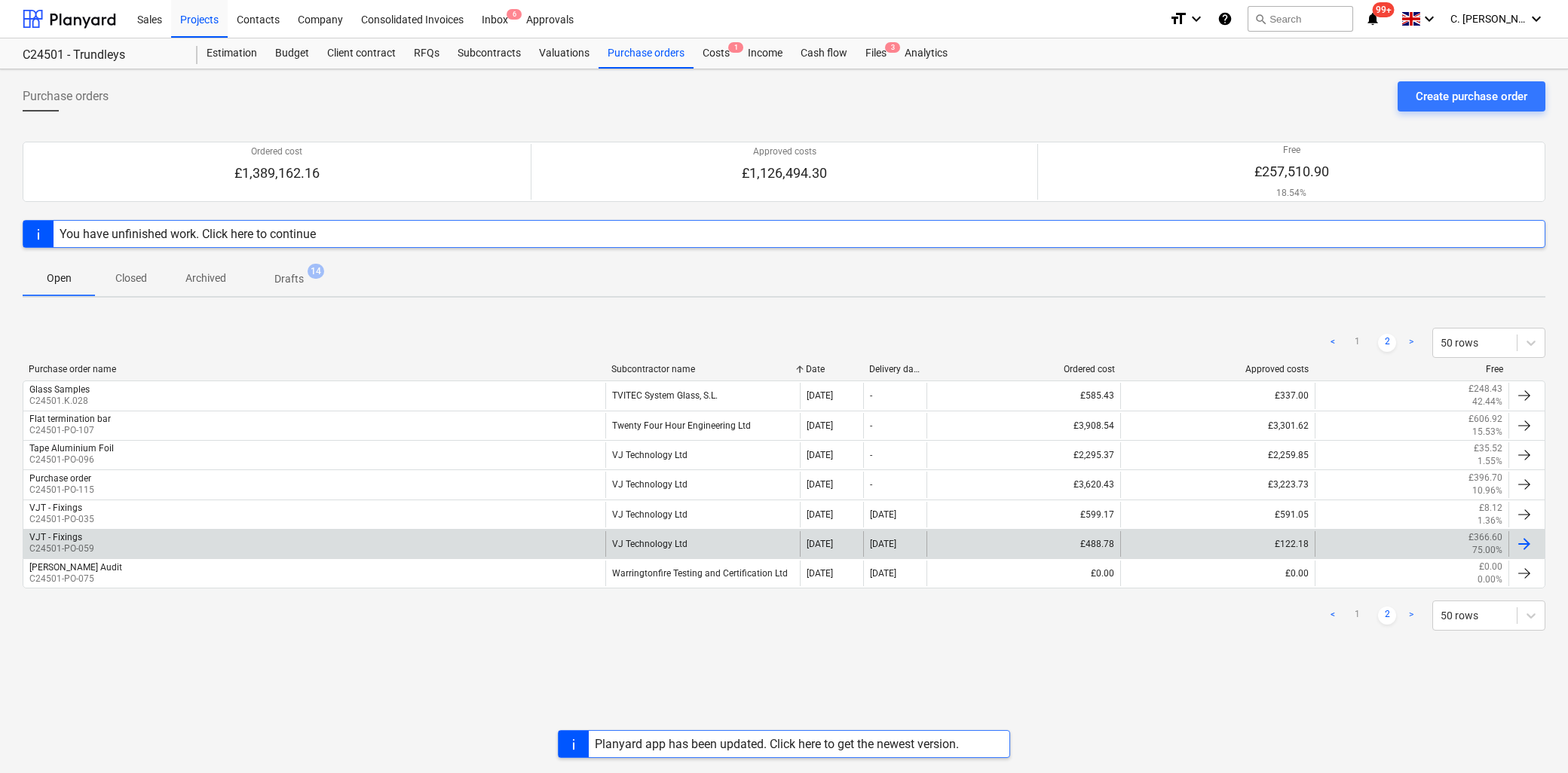
click at [647, 543] on div "VJ Technology Ltd" at bounding box center [702, 543] width 194 height 26
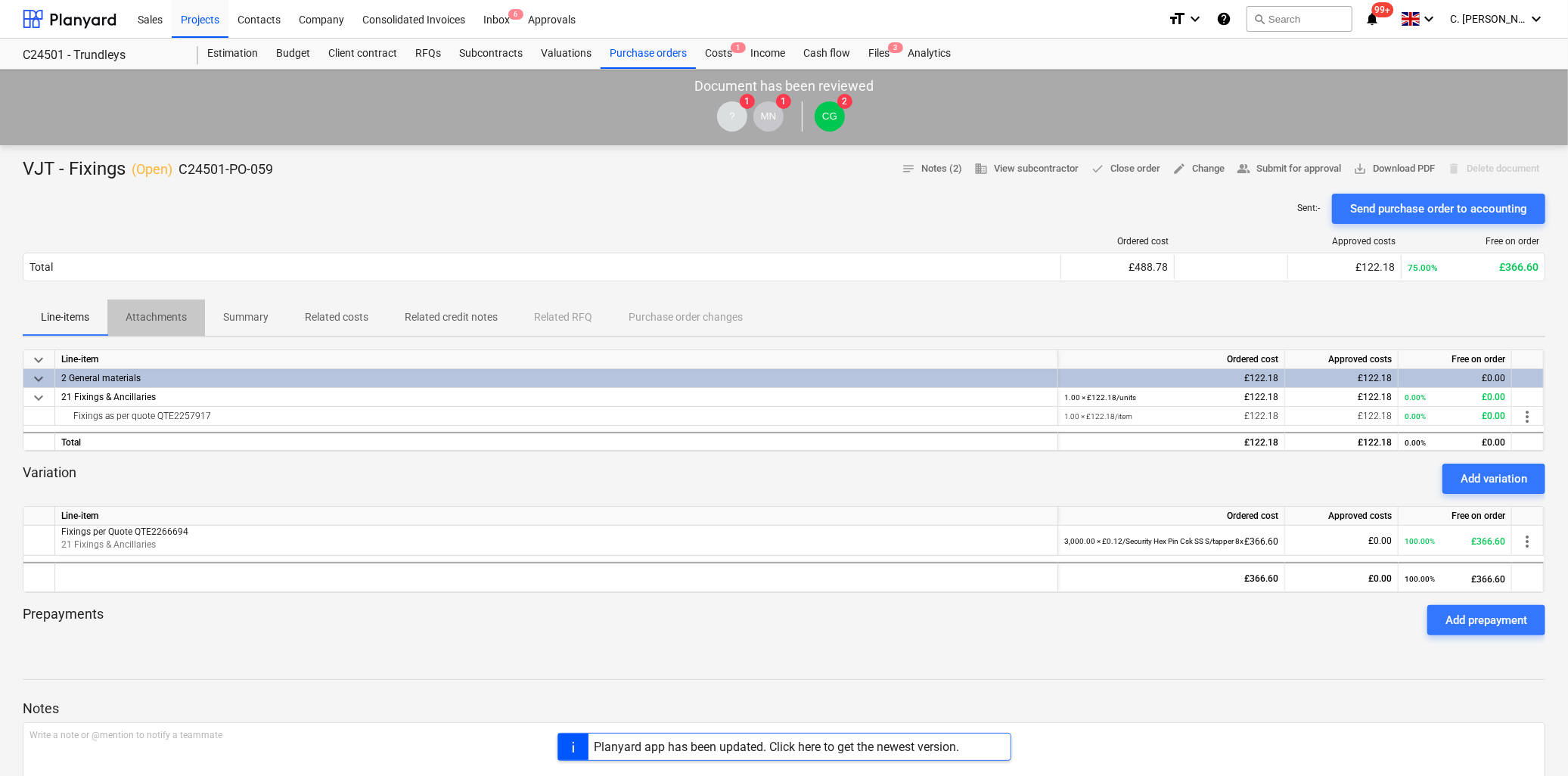
click at [157, 311] on p "Attachments" at bounding box center [156, 318] width 61 height 16
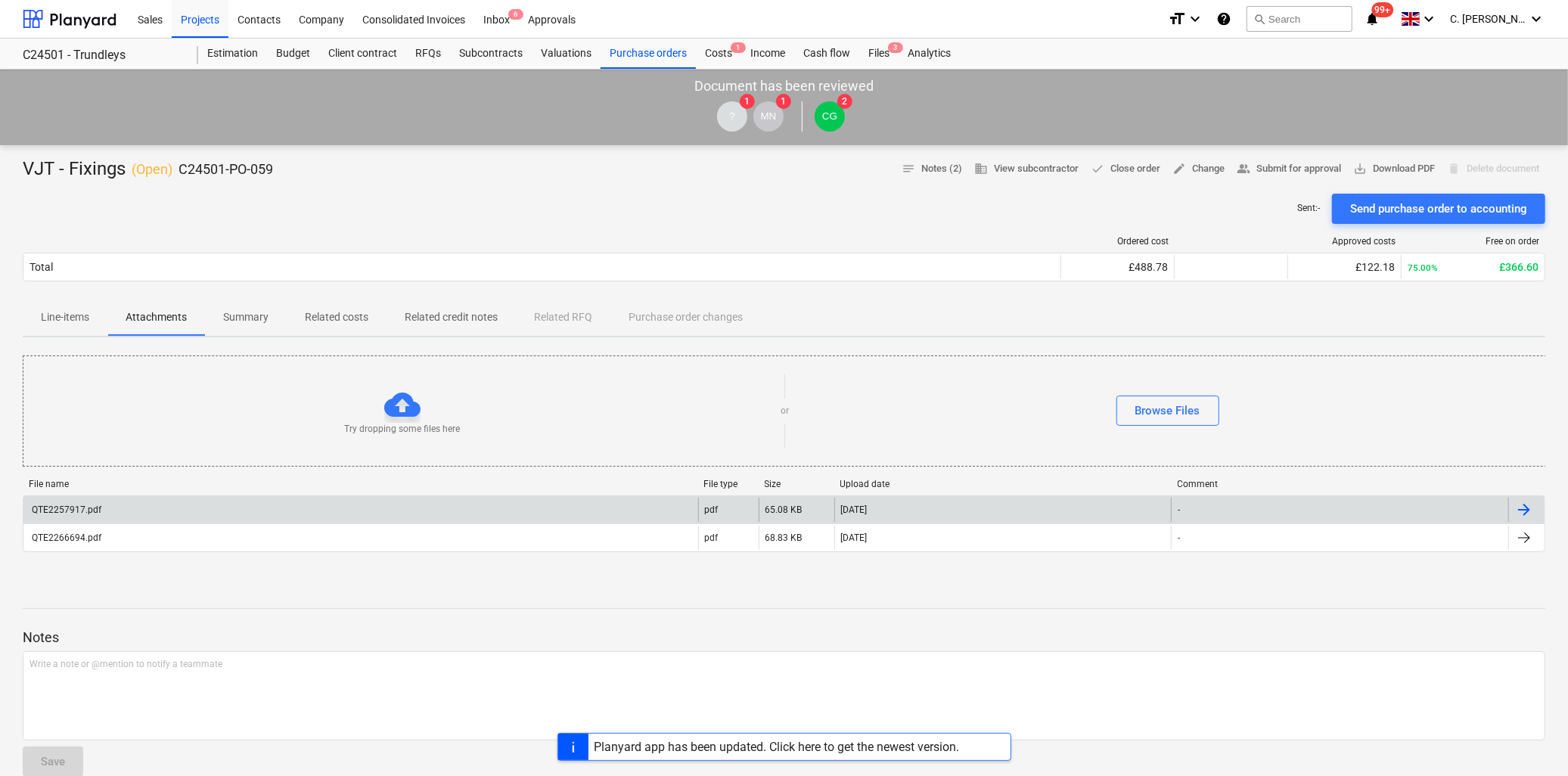
click at [77, 512] on div "QTE2257917.pdf" at bounding box center [66, 510] width 72 height 11
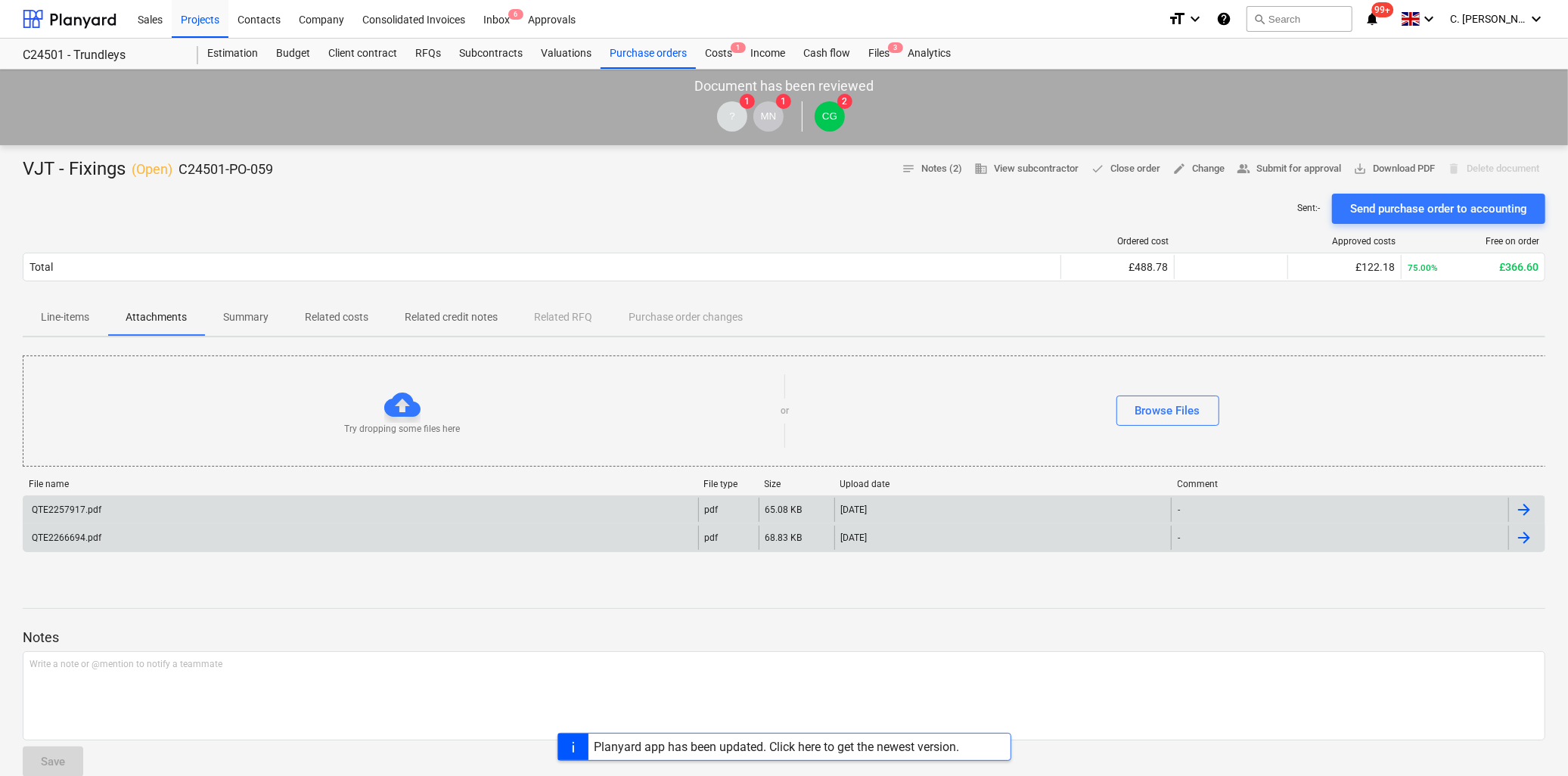
click at [49, 537] on div "QTE2266694.pdf" at bounding box center [66, 538] width 72 height 11
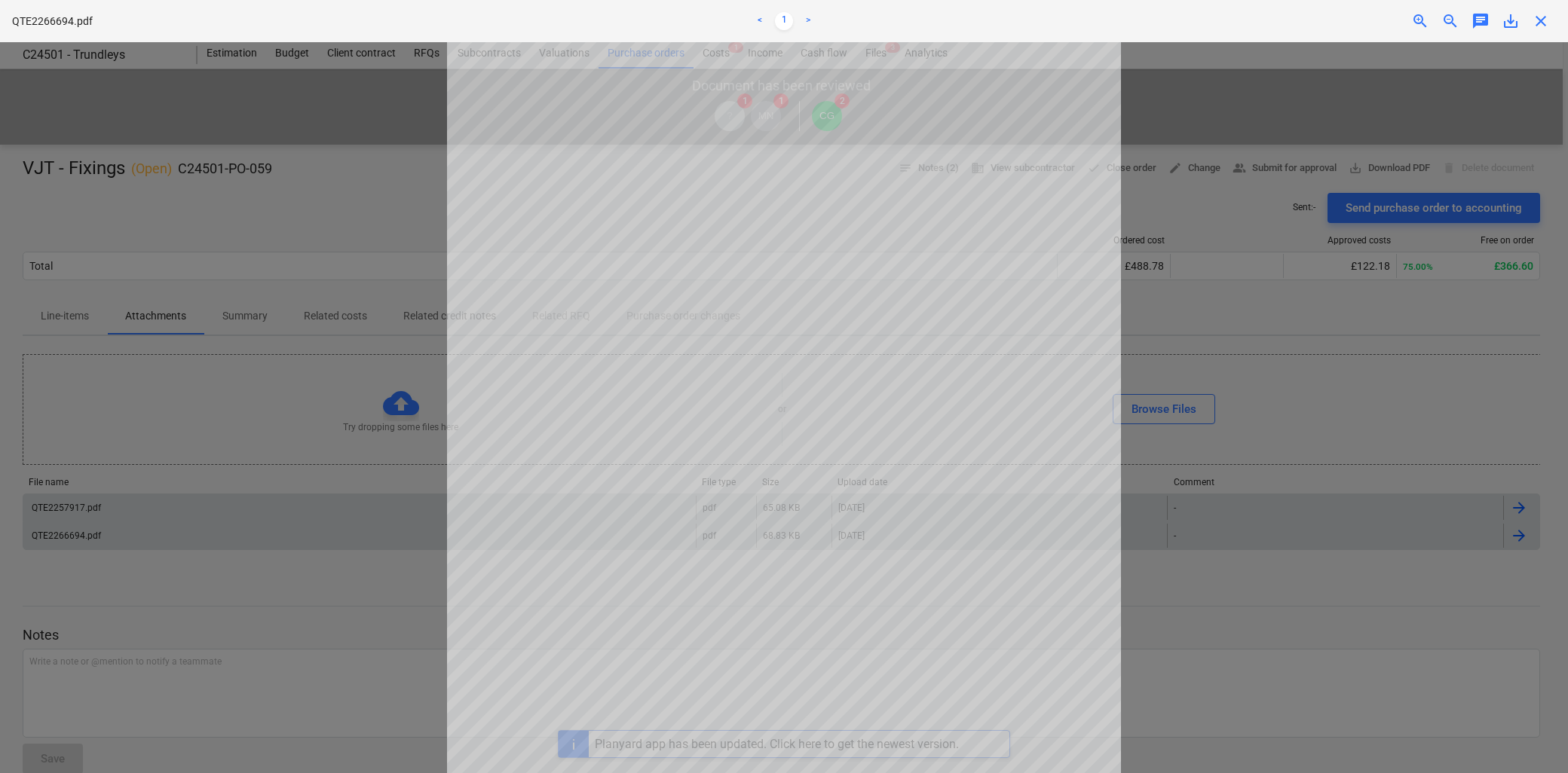
click at [318, 456] on div at bounding box center [784, 407] width 1568 height 731
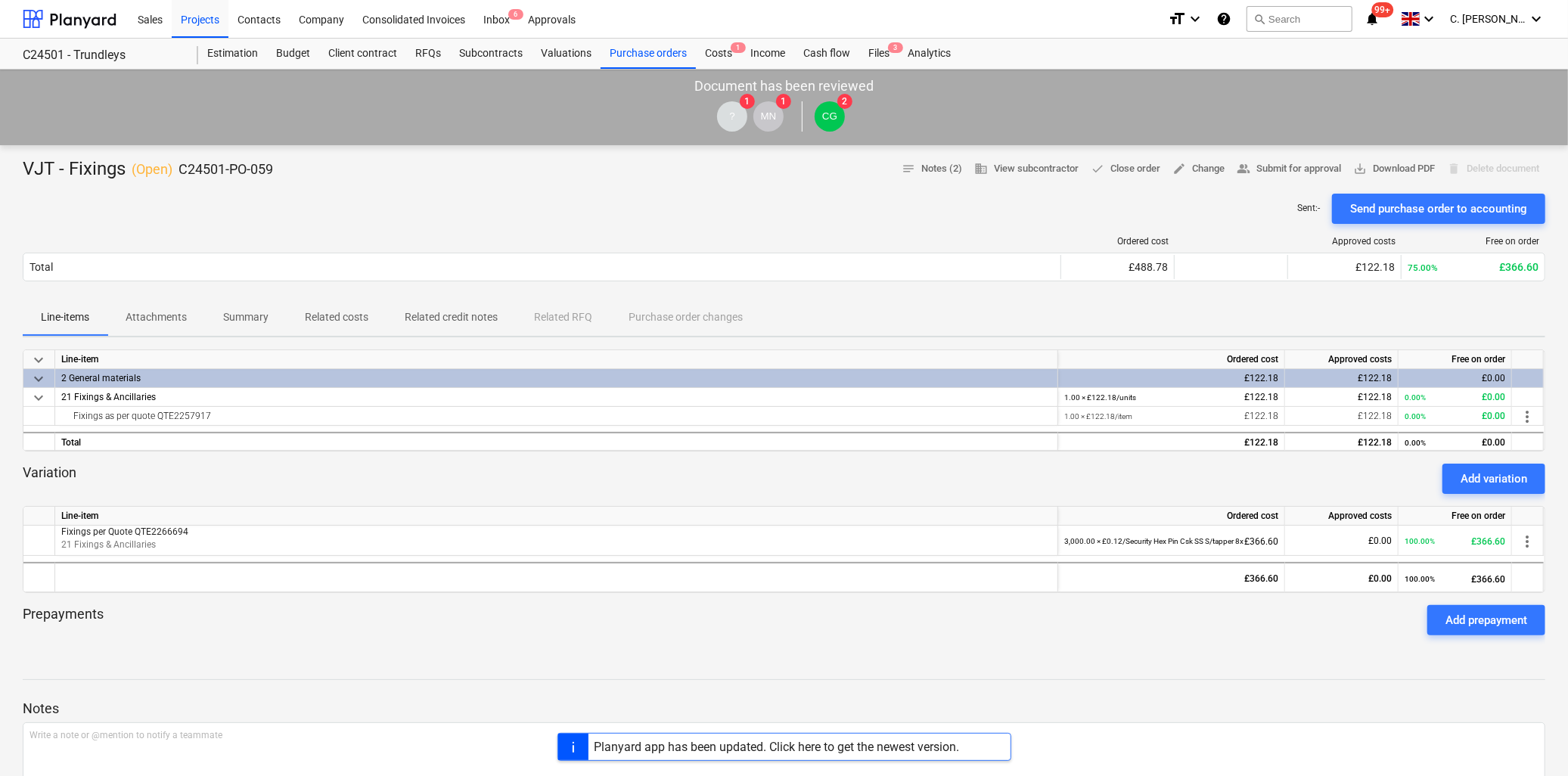
drag, startPoint x: 141, startPoint y: 321, endPoint x: 149, endPoint y: 325, distance: 8.9
click at [141, 321] on p "Attachments" at bounding box center [156, 318] width 61 height 16
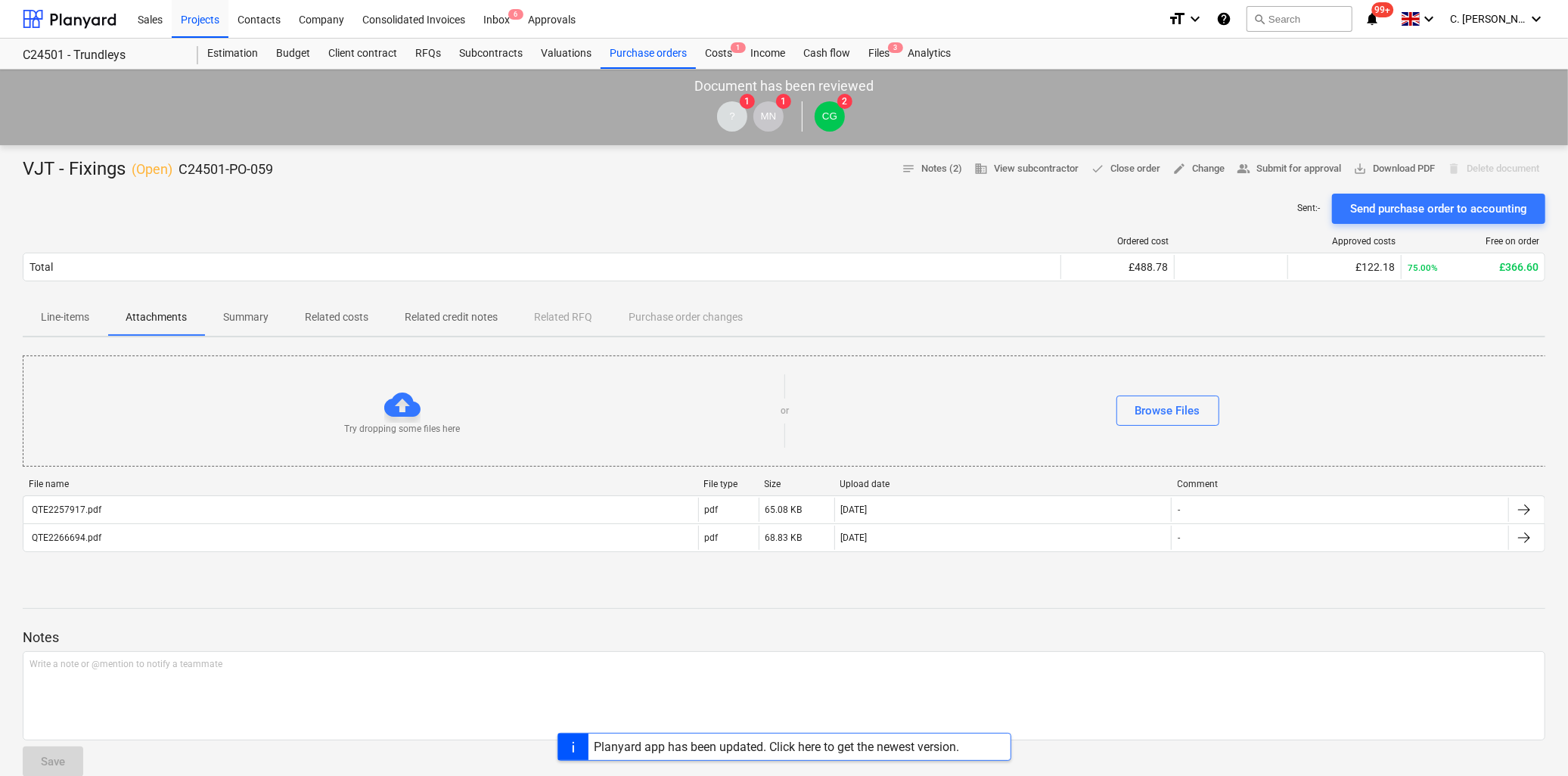
click at [48, 320] on p "Line-items" at bounding box center [65, 318] width 49 height 16
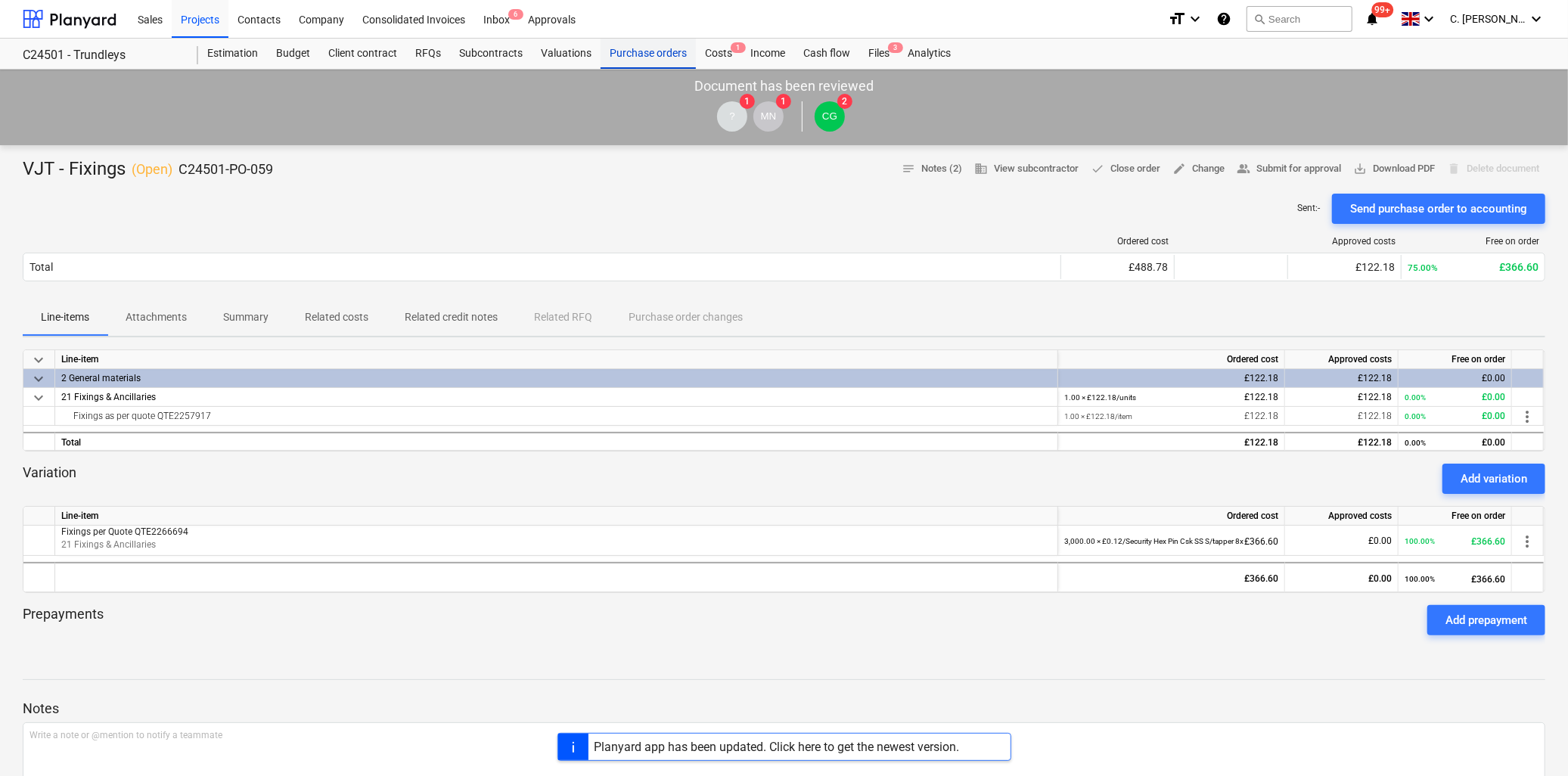
click at [617, 59] on div "Purchase orders" at bounding box center [648, 54] width 95 height 31
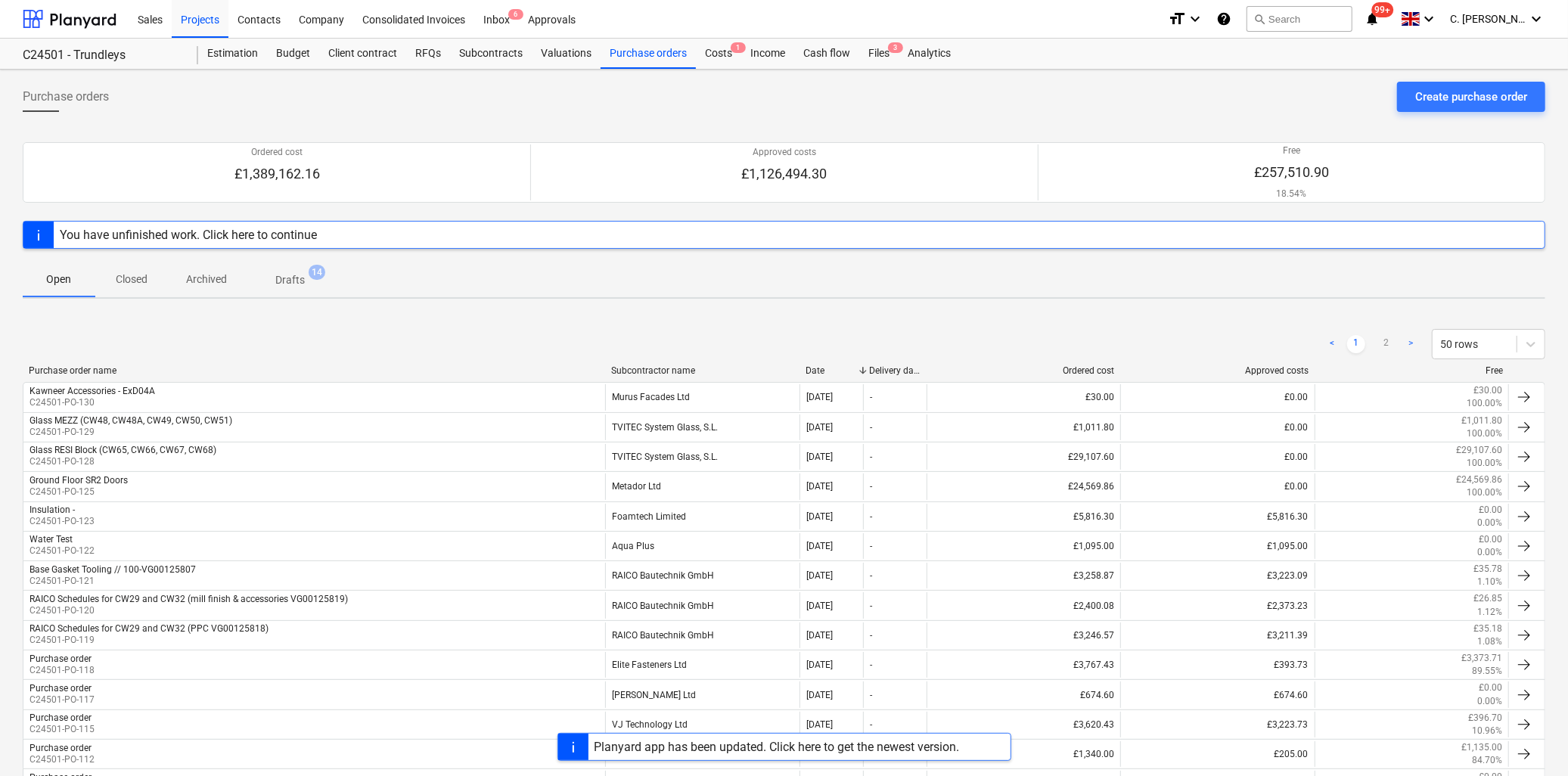
click at [640, 369] on div "Subcontractor name" at bounding box center [702, 371] width 183 height 11
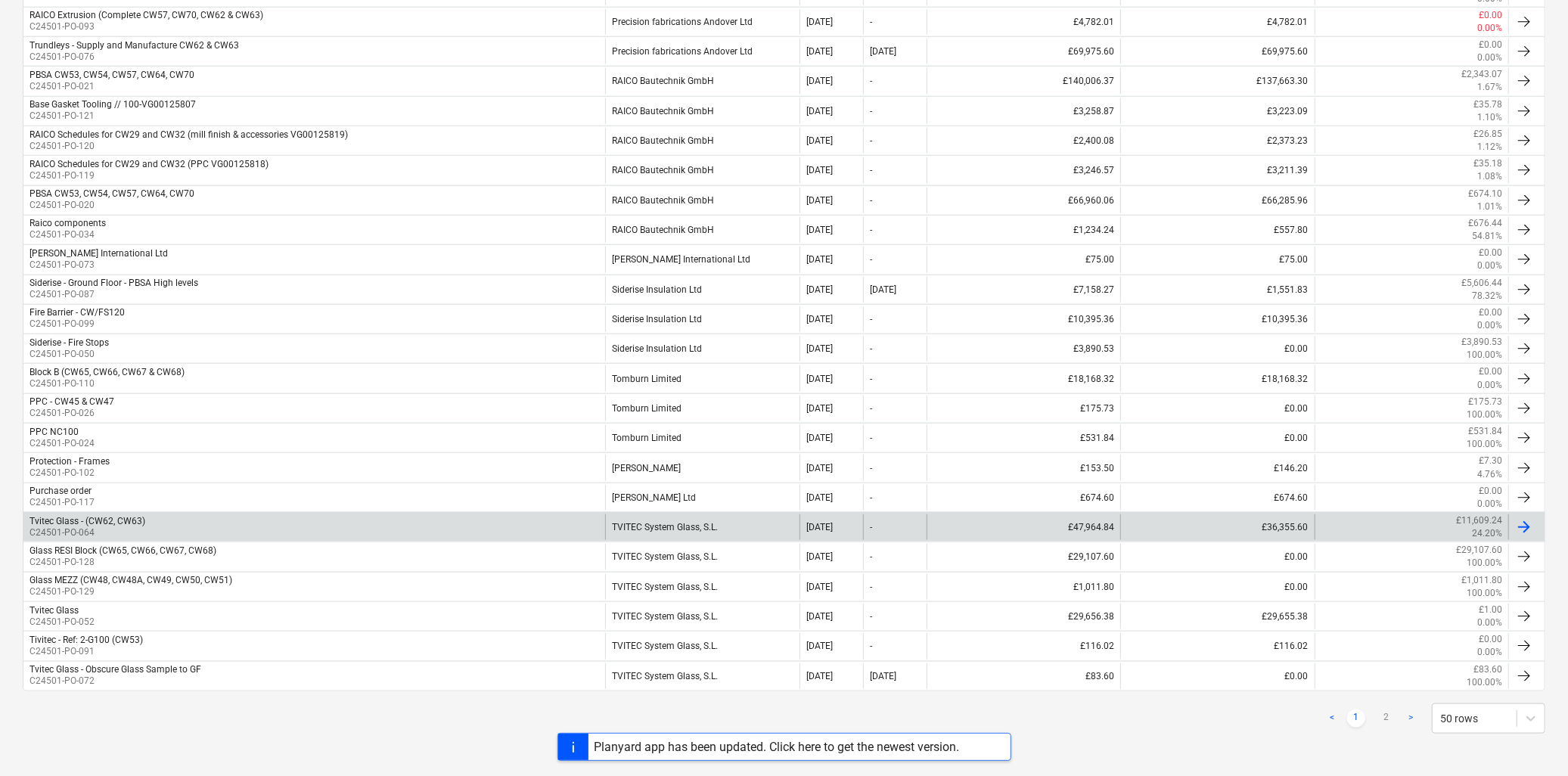
scroll to position [1182, 0]
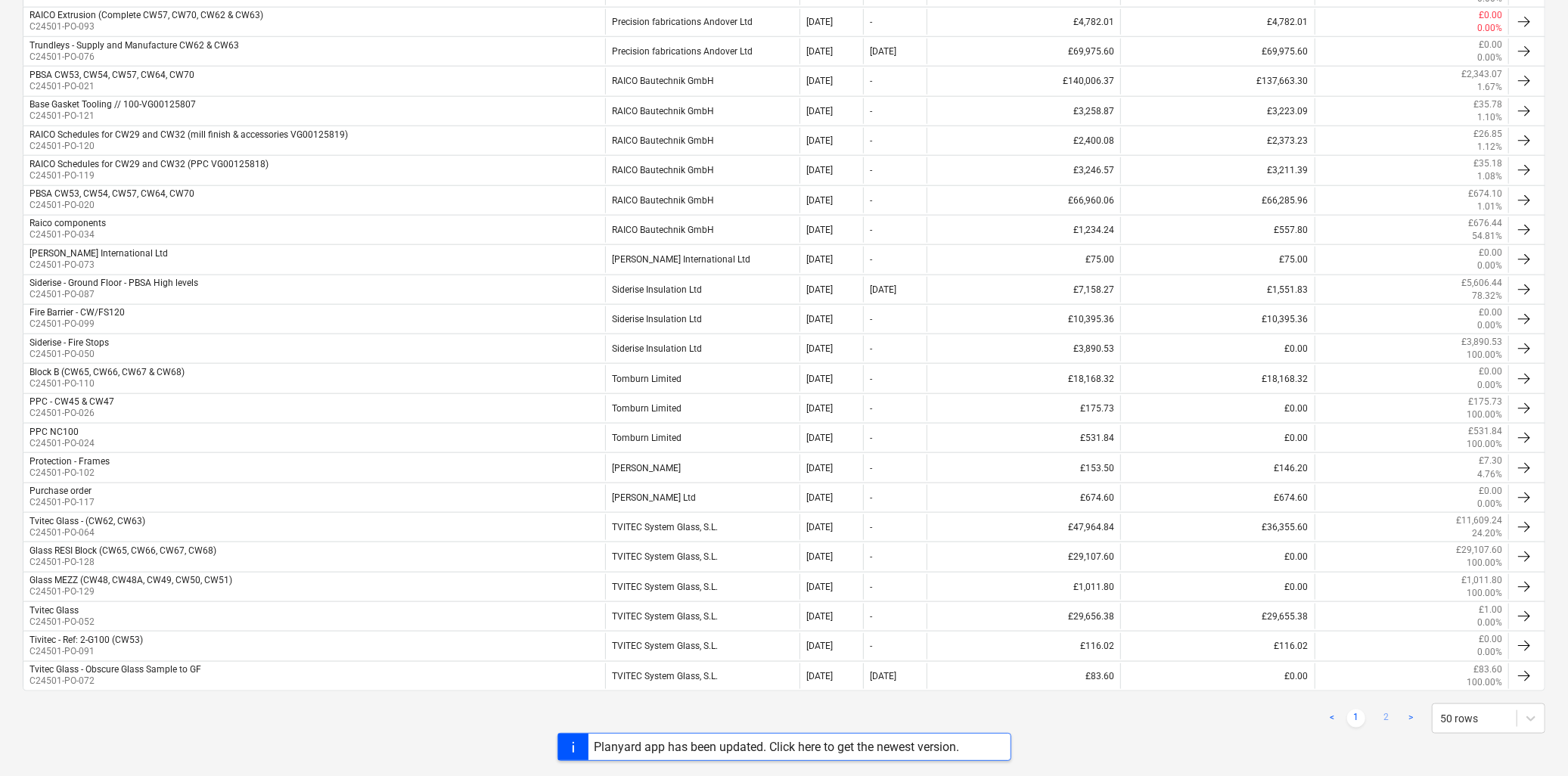
click at [1385, 724] on link "2" at bounding box center [1386, 718] width 18 height 18
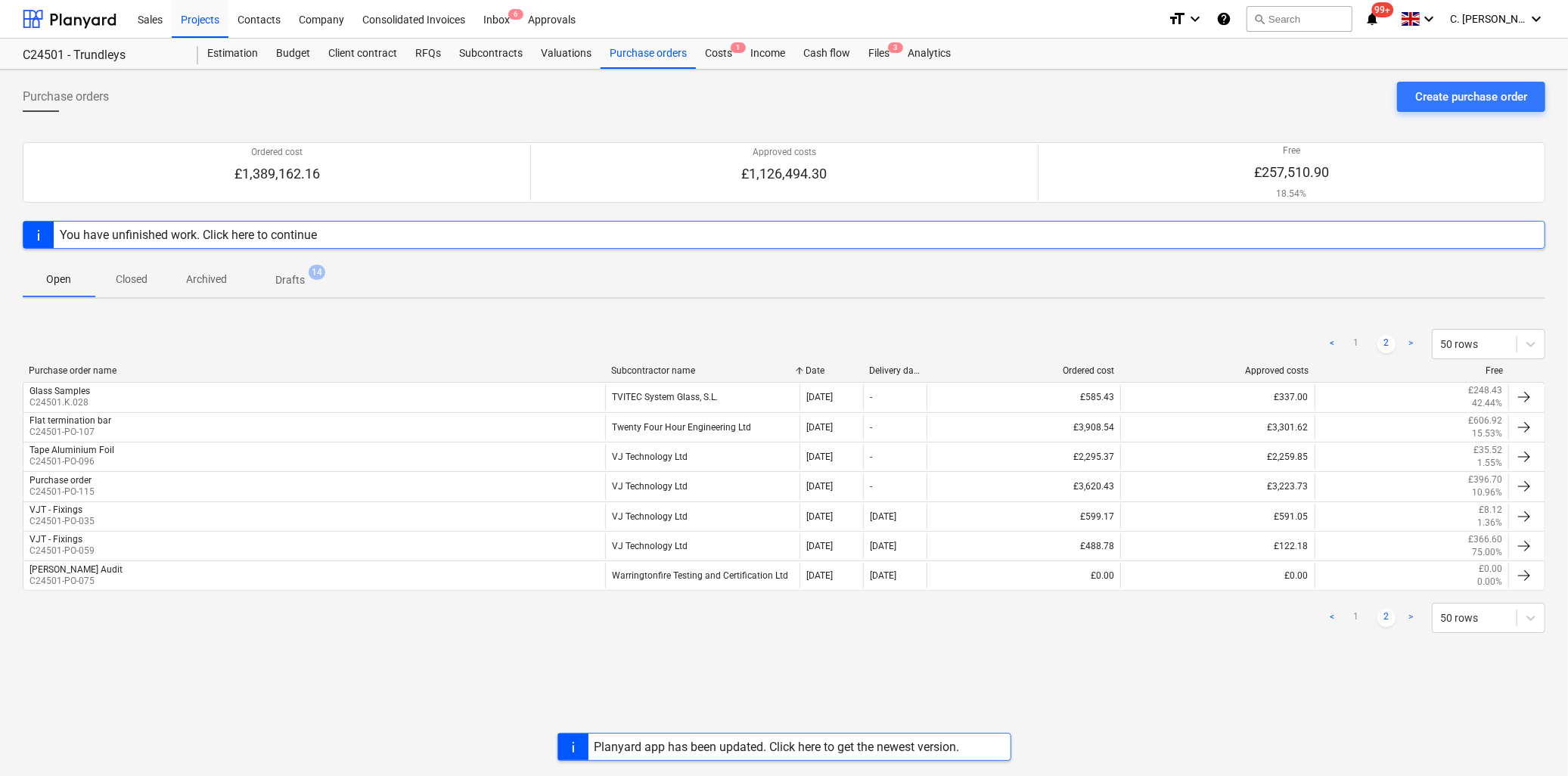
scroll to position [0, 0]
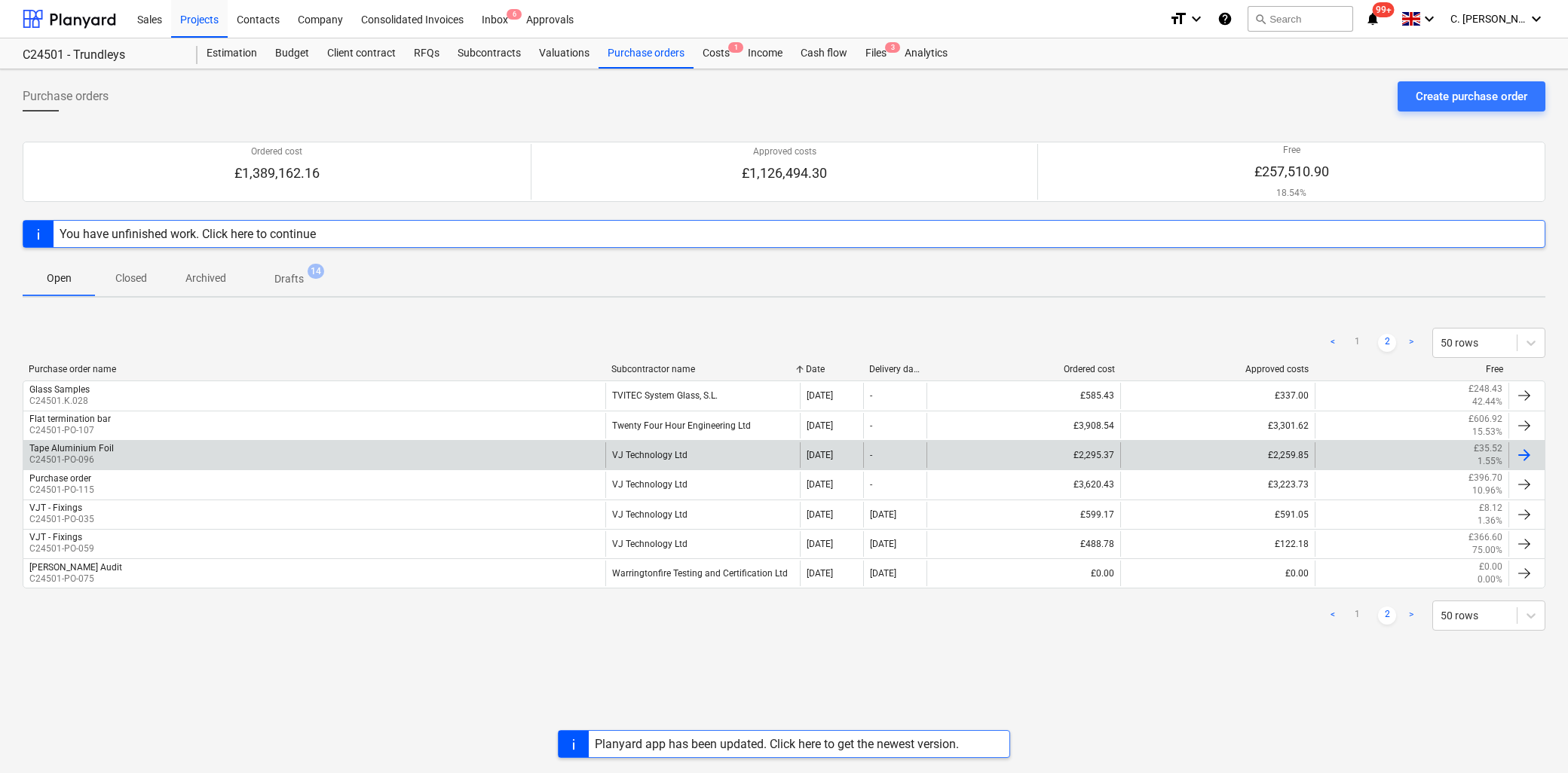
click at [665, 456] on div "VJ Technology Ltd" at bounding box center [702, 455] width 194 height 26
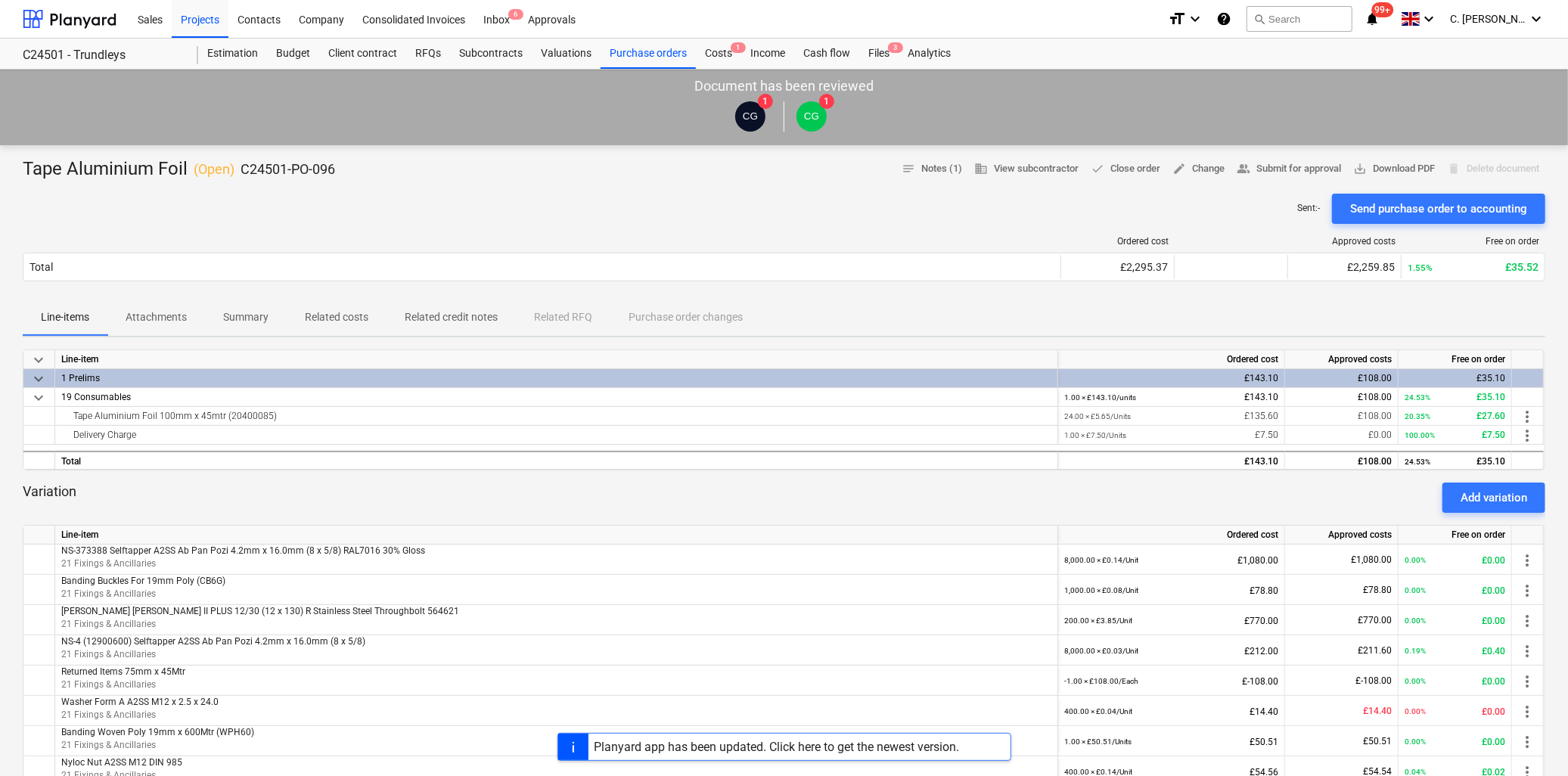
click at [170, 320] on p "Attachments" at bounding box center [156, 318] width 61 height 16
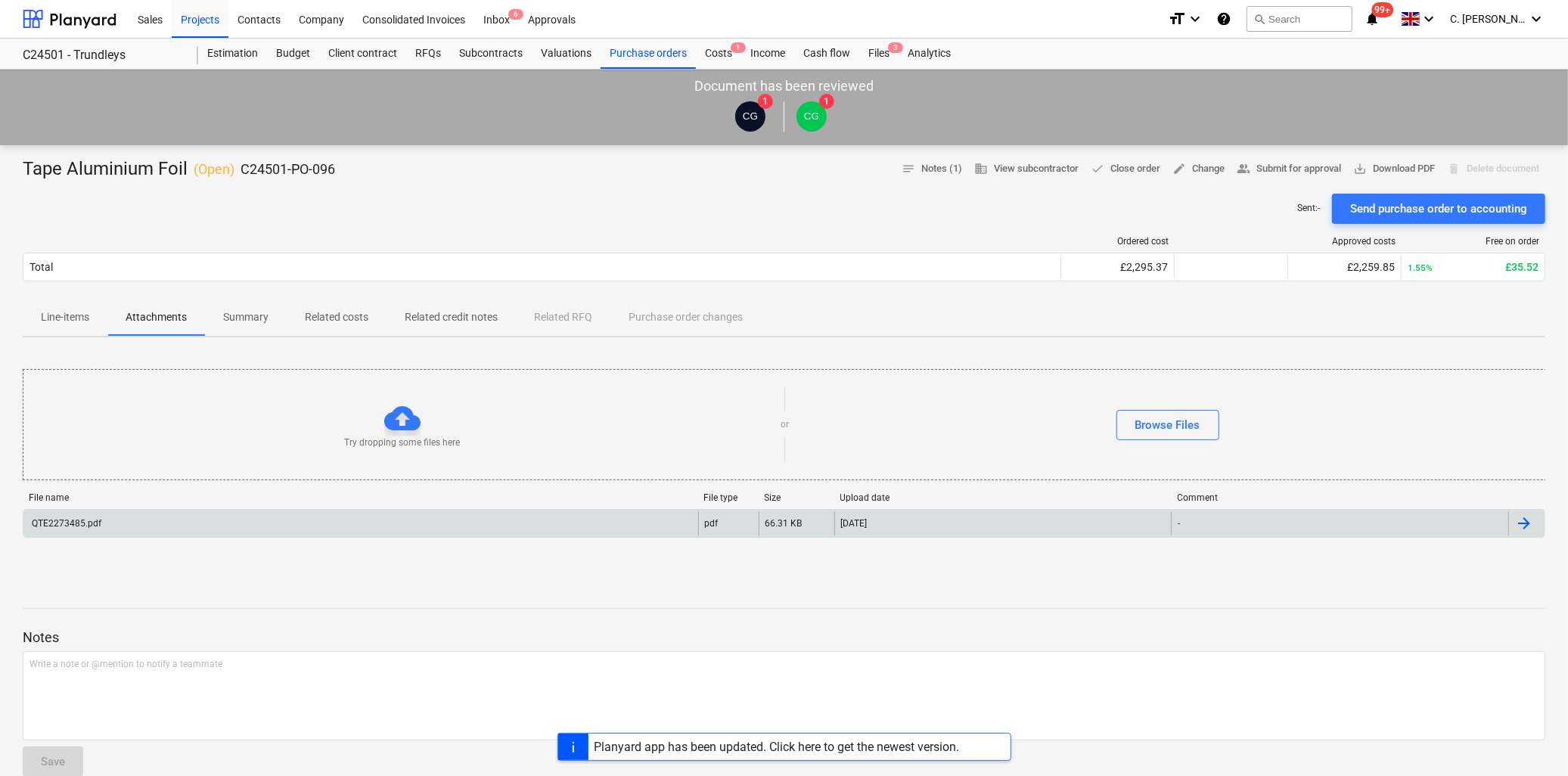
click at [68, 528] on div "QTE2273485.pdf" at bounding box center [66, 524] width 72 height 11
click at [80, 16] on div at bounding box center [69, 19] width 94 height 38
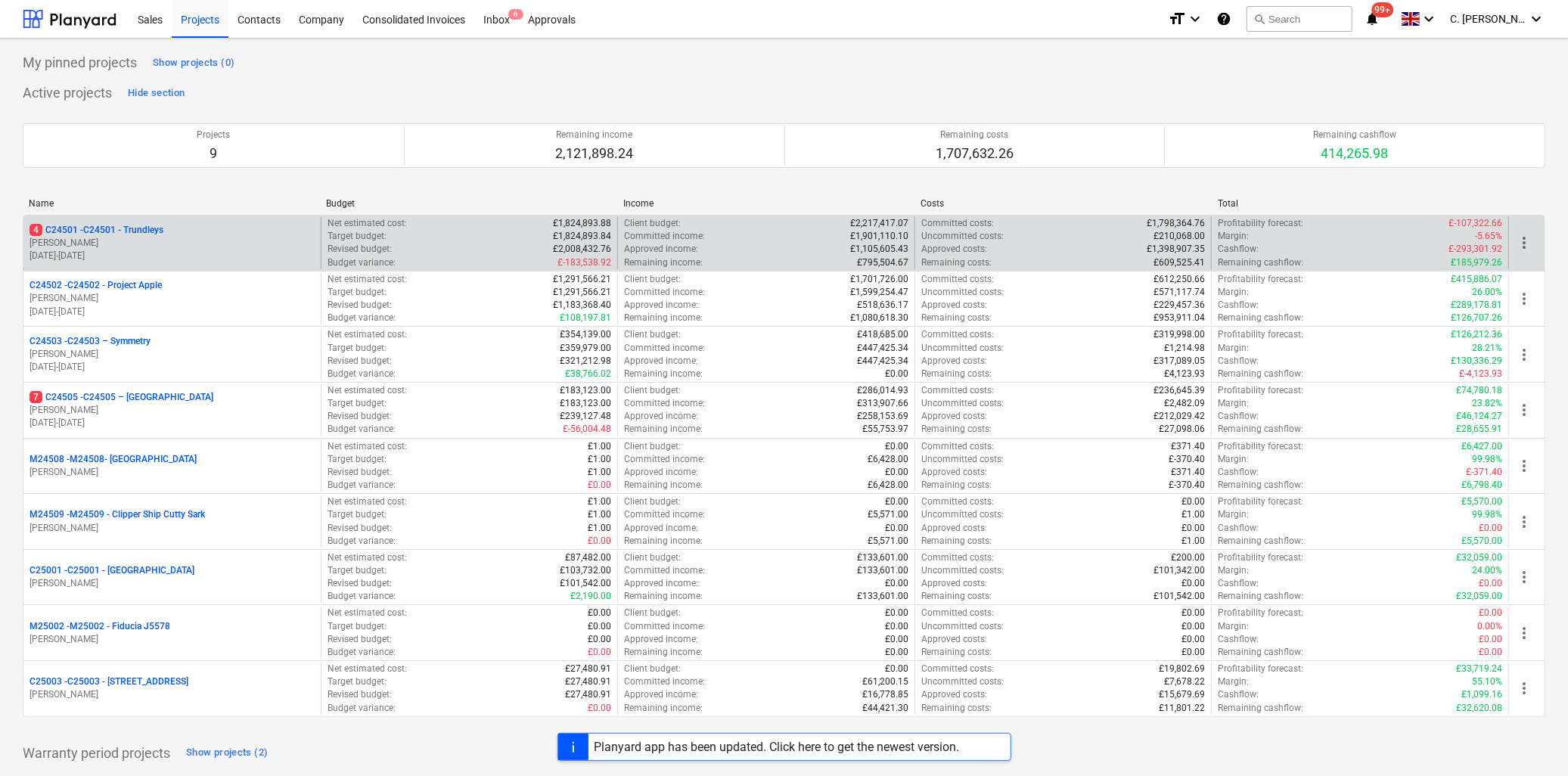
click at [178, 239] on p "[PERSON_NAME]" at bounding box center [172, 243] width 285 height 13
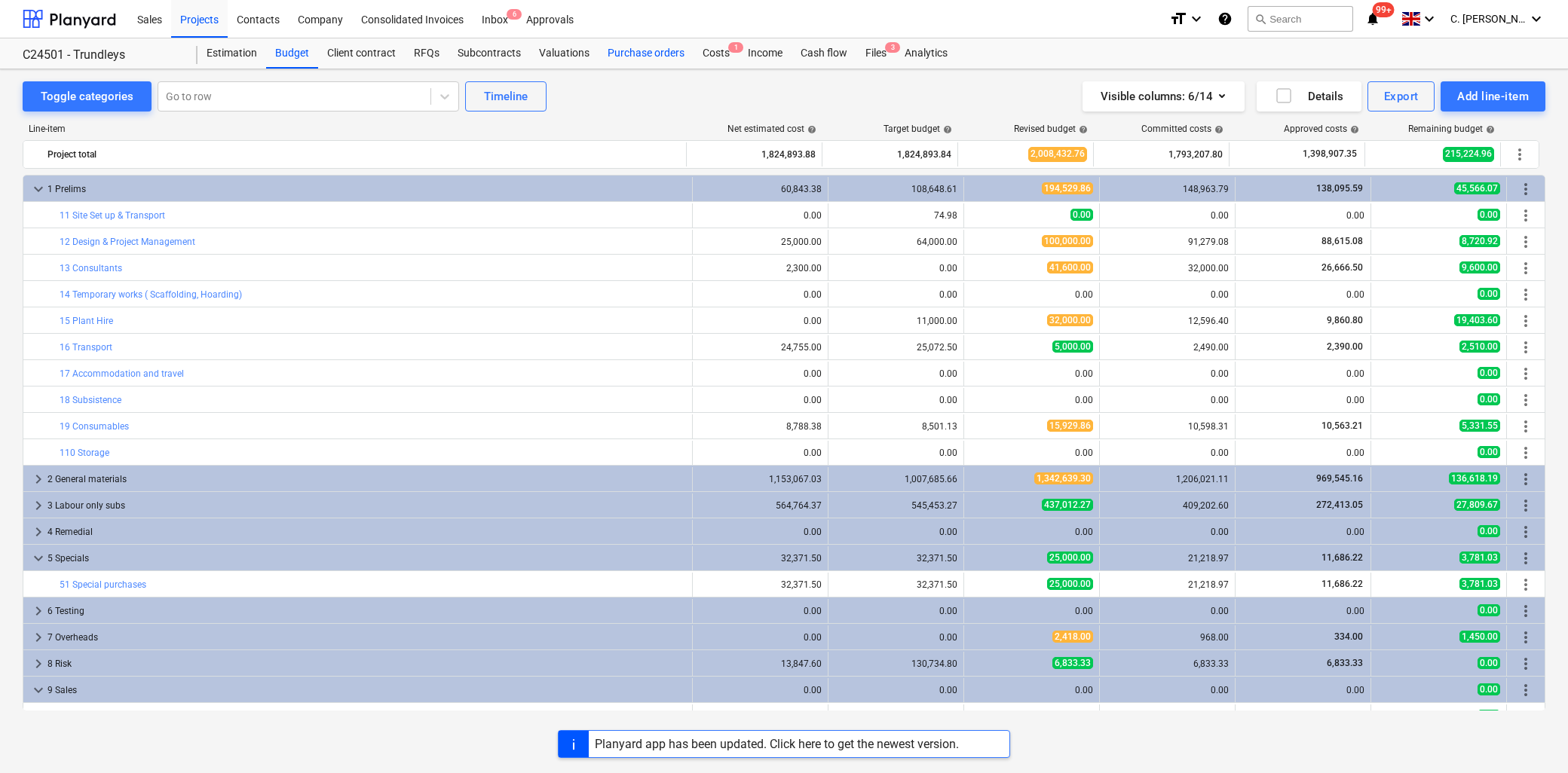
click at [620, 48] on div "Purchase orders" at bounding box center [646, 54] width 95 height 30
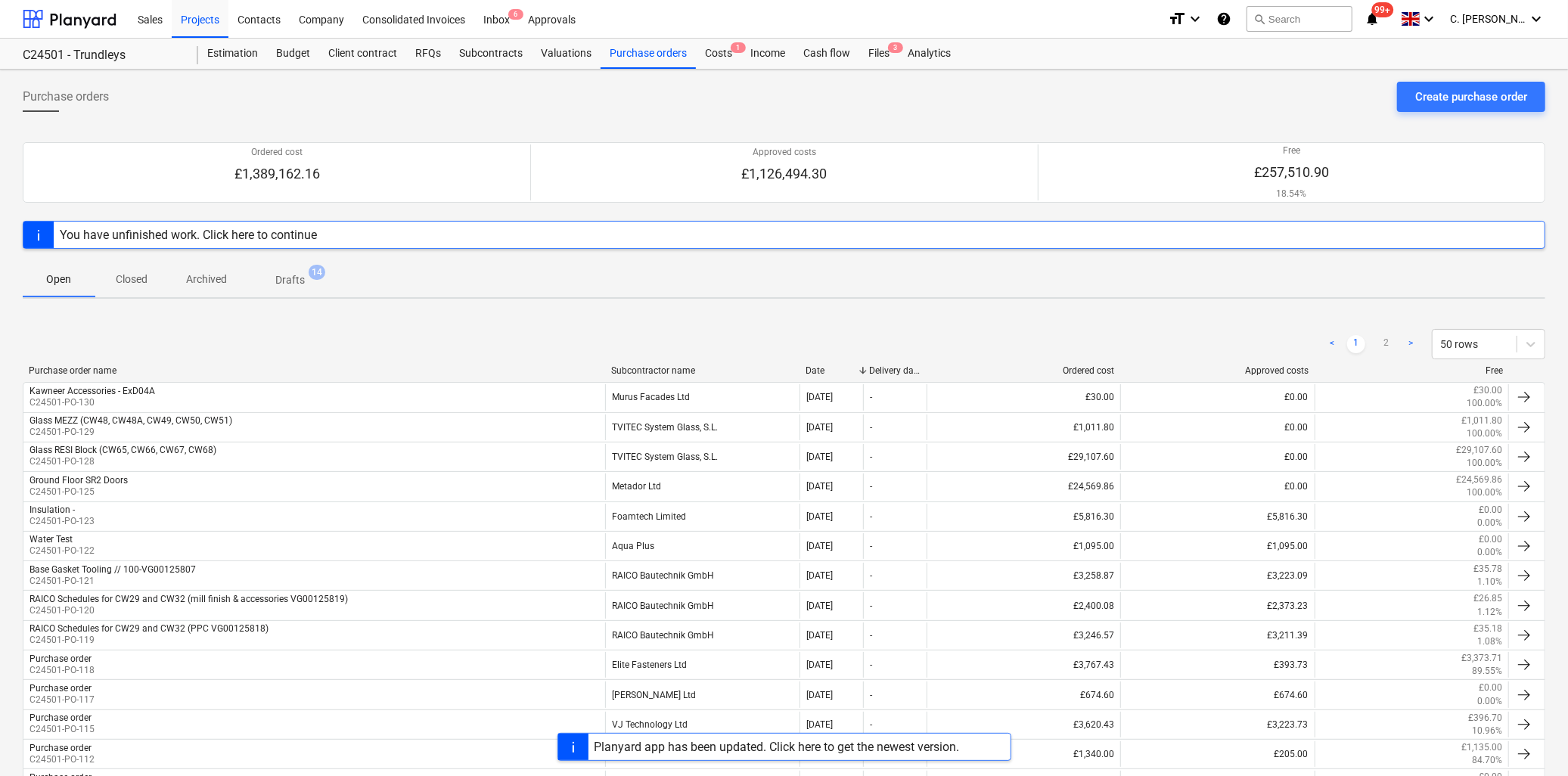
click at [639, 369] on div "Subcontractor name" at bounding box center [702, 371] width 183 height 11
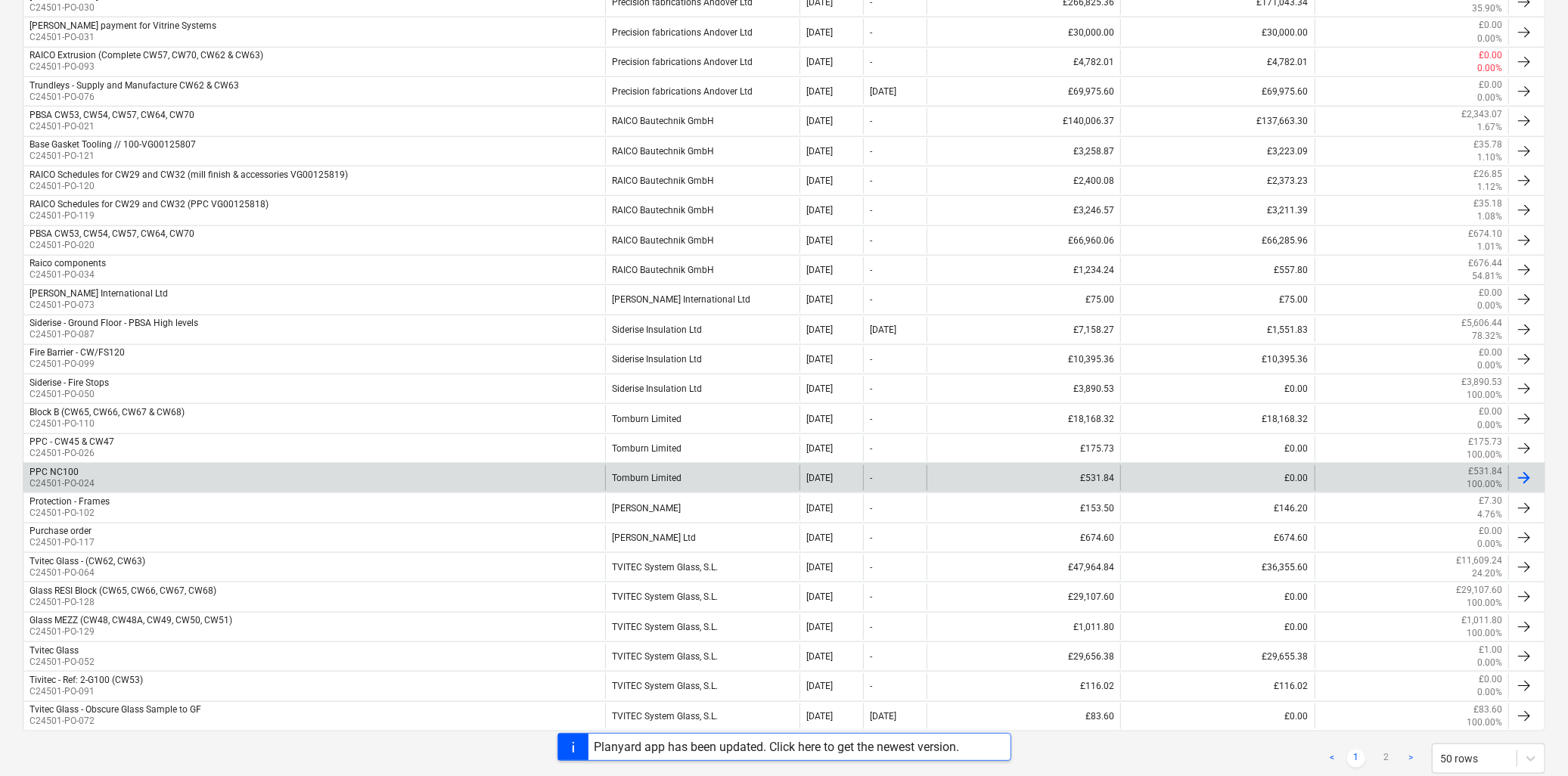
scroll to position [1182, 0]
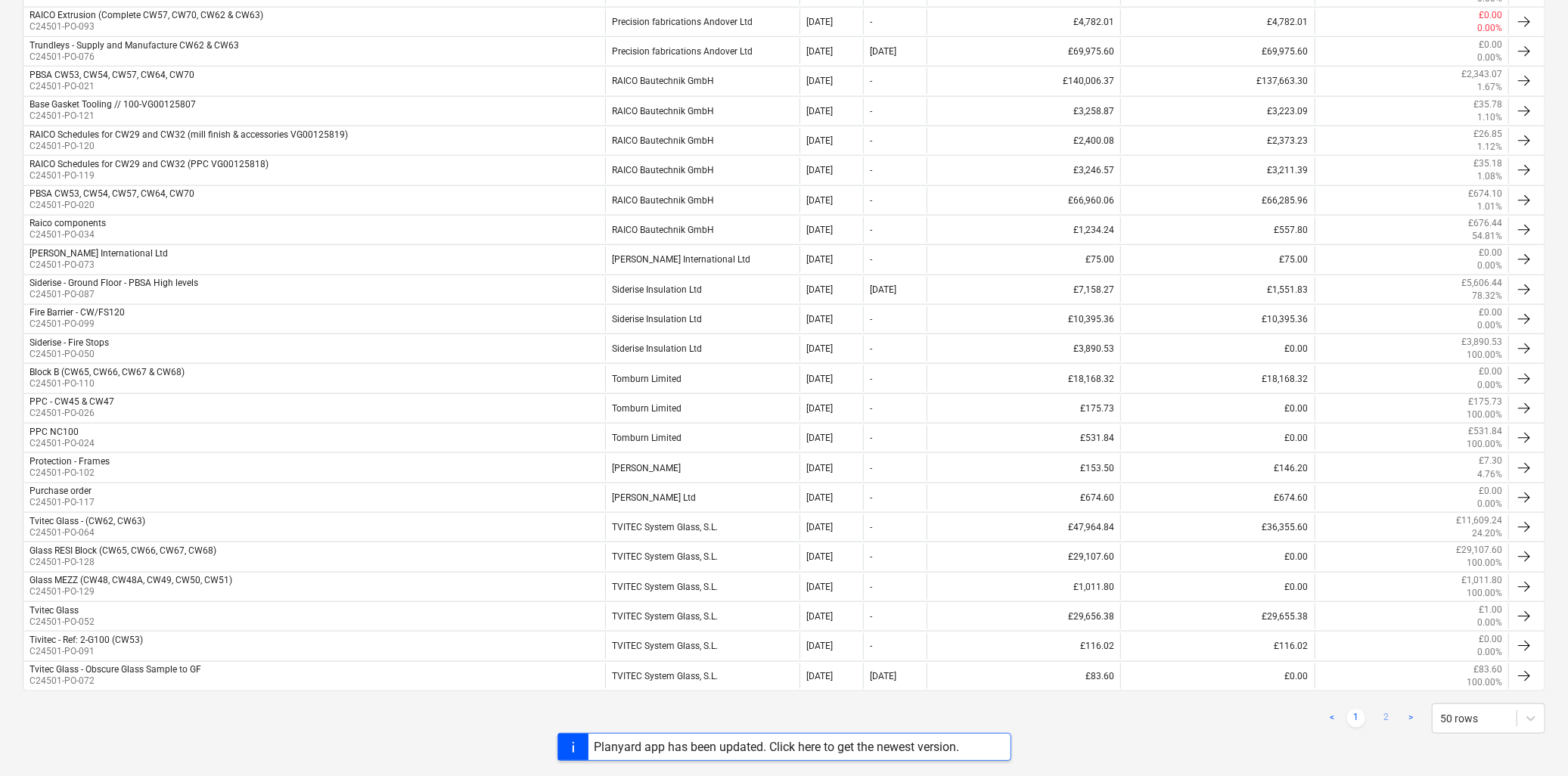
click at [1386, 719] on link "2" at bounding box center [1386, 718] width 18 height 18
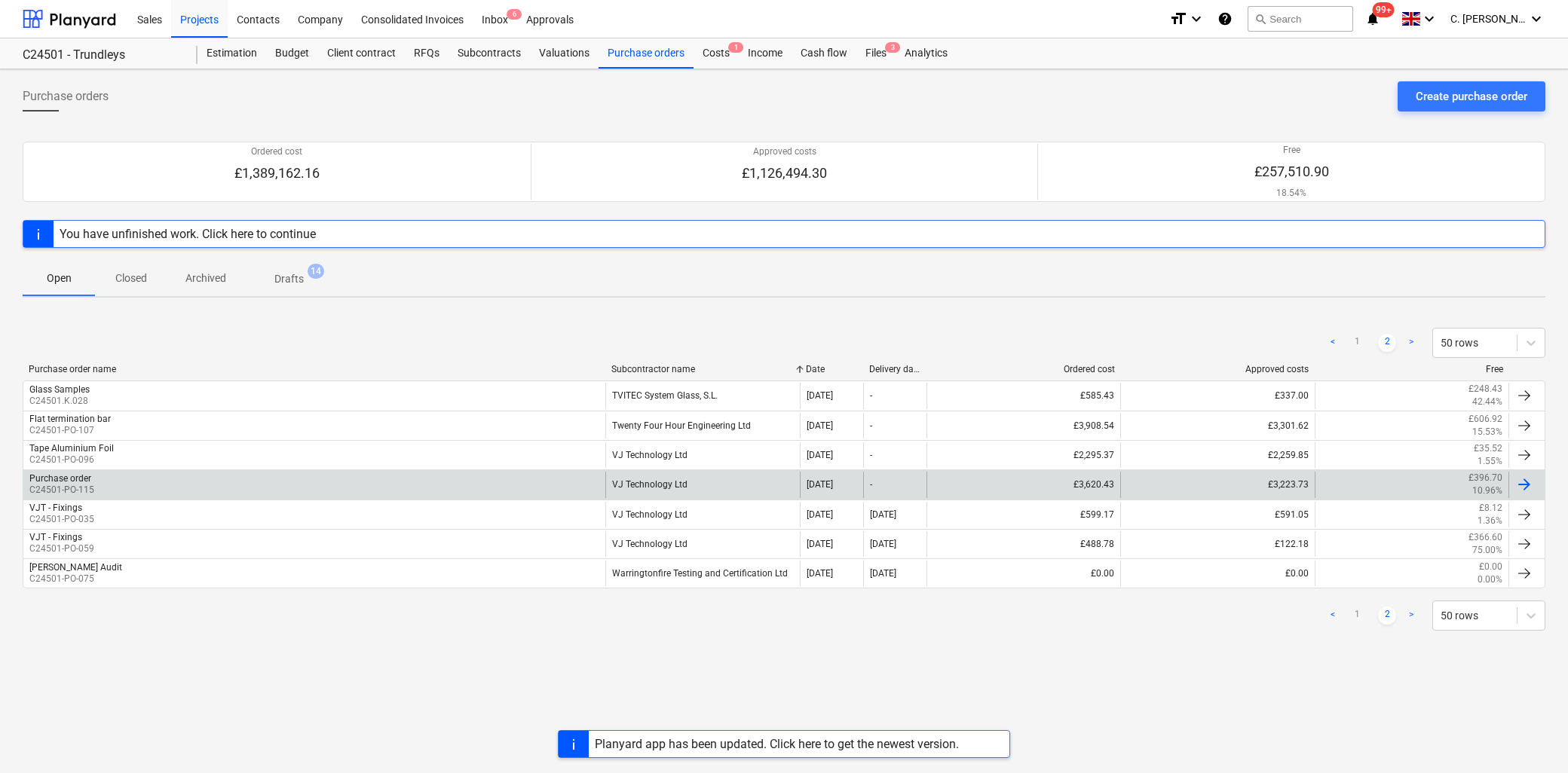
click at [91, 480] on div "Purchase order" at bounding box center [60, 479] width 62 height 11
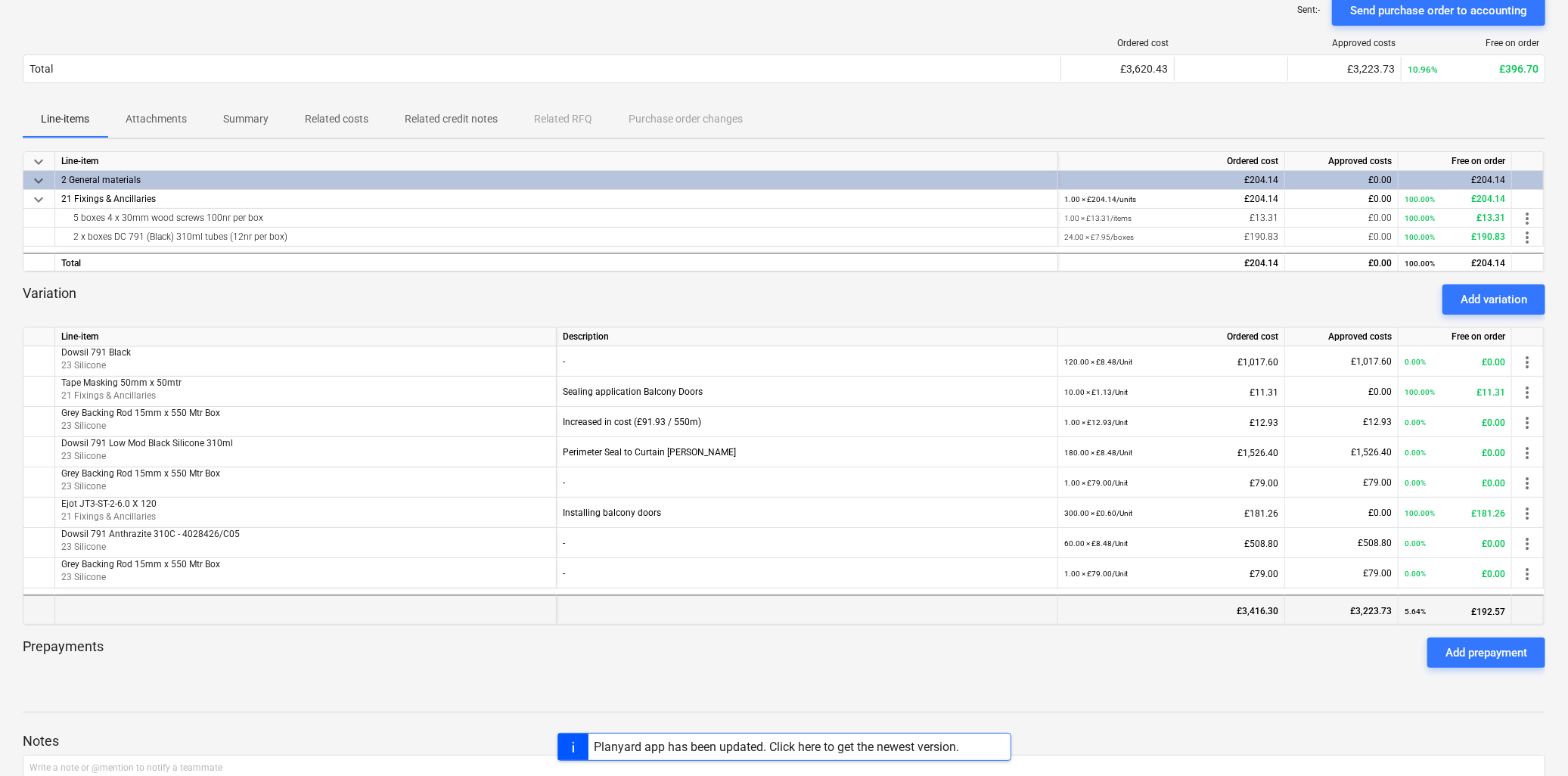
scroll to position [326, 0]
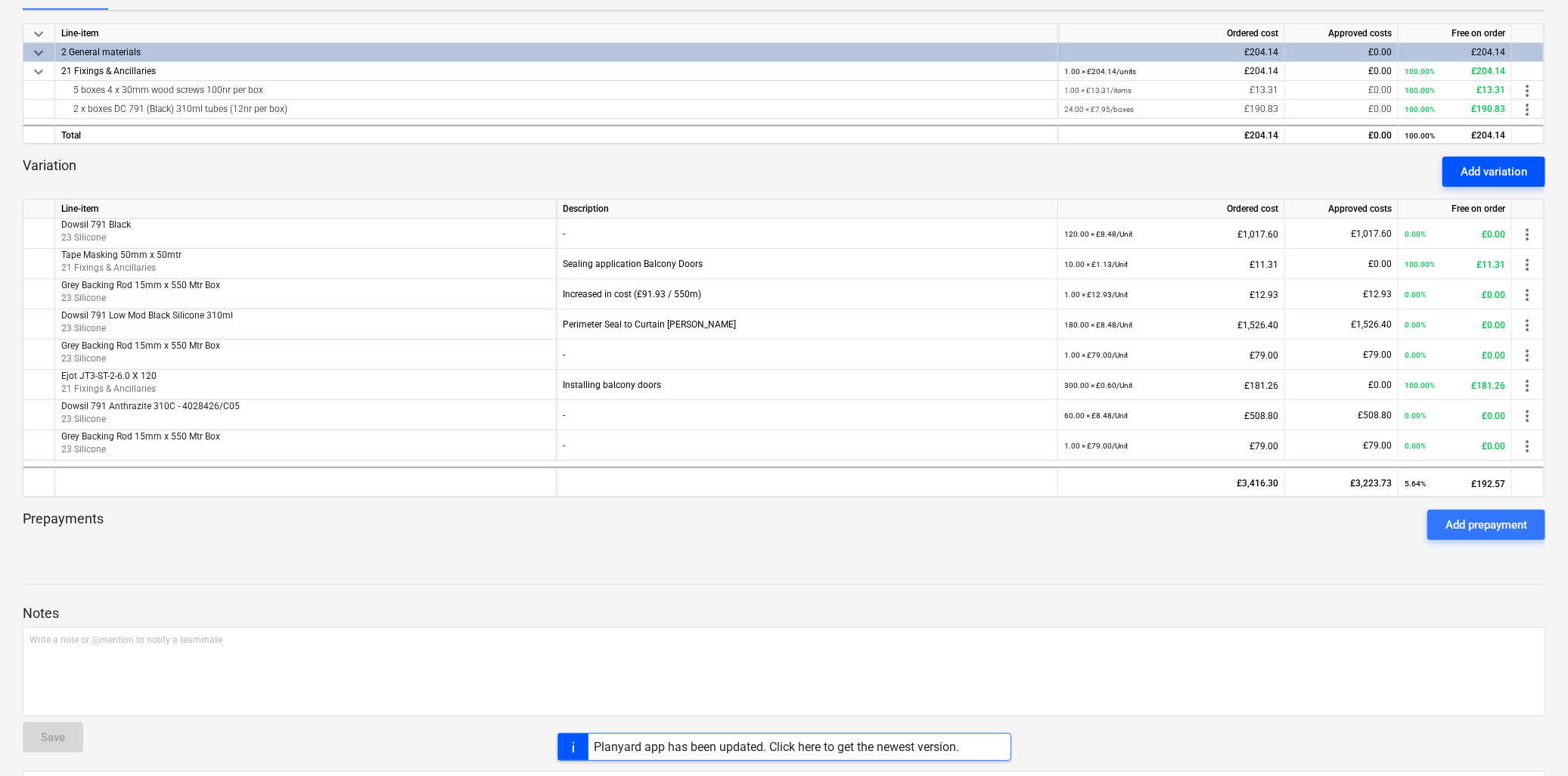
click at [1481, 176] on div "Add variation" at bounding box center [1494, 172] width 67 height 20
